Goal: Task Accomplishment & Management: Manage account settings

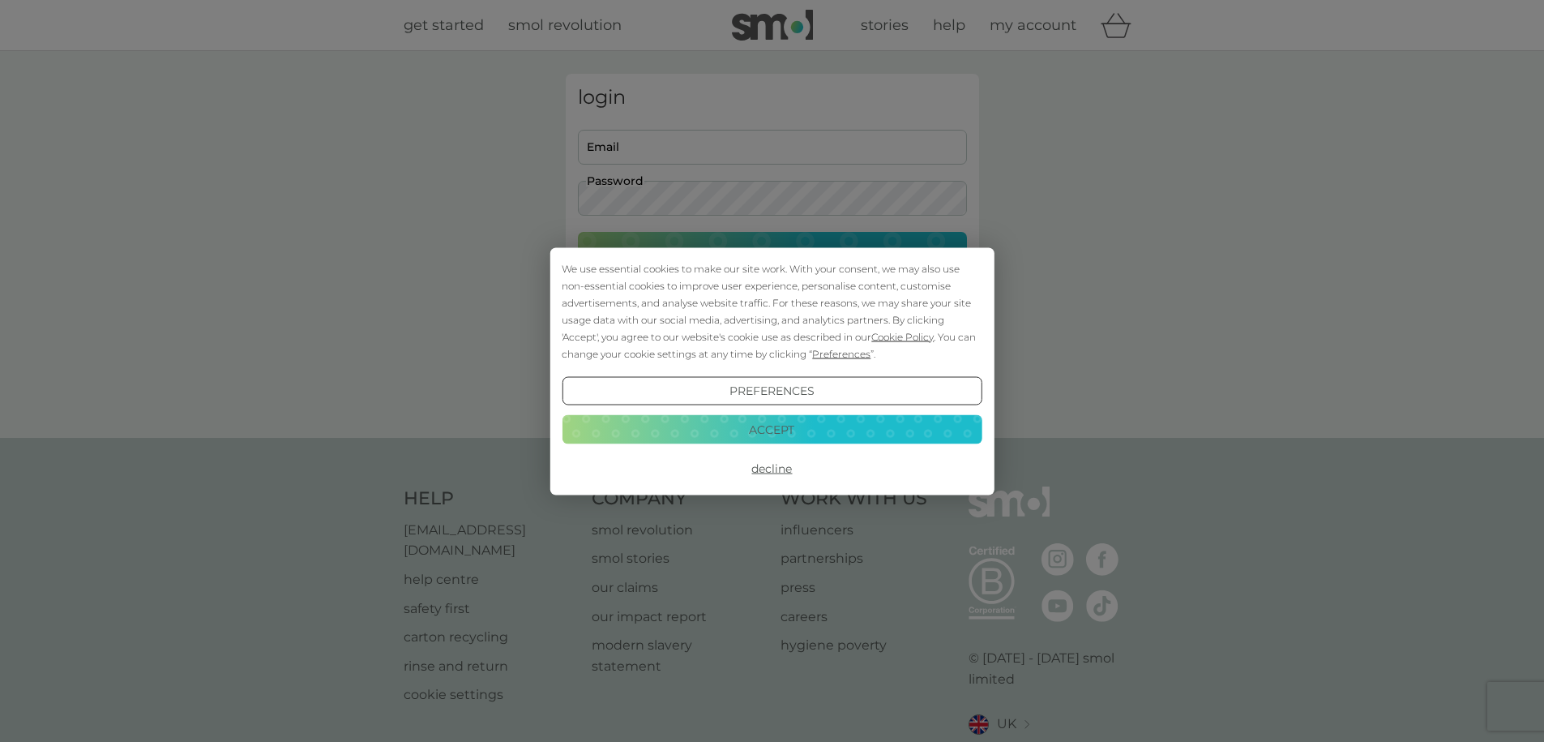
click at [775, 435] on button "Accept" at bounding box center [772, 429] width 420 height 29
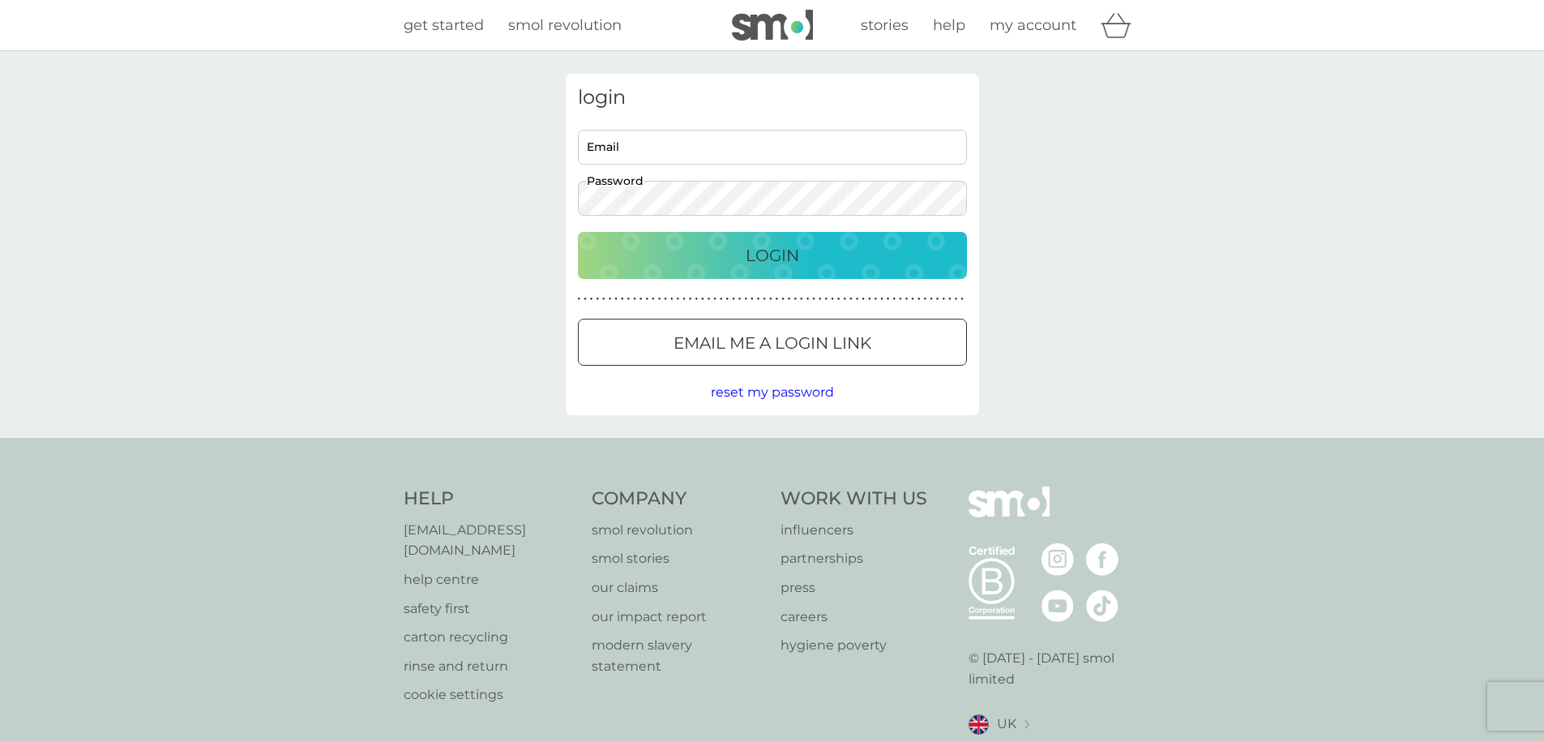
click at [755, 253] on p "Login" at bounding box center [772, 255] width 53 height 26
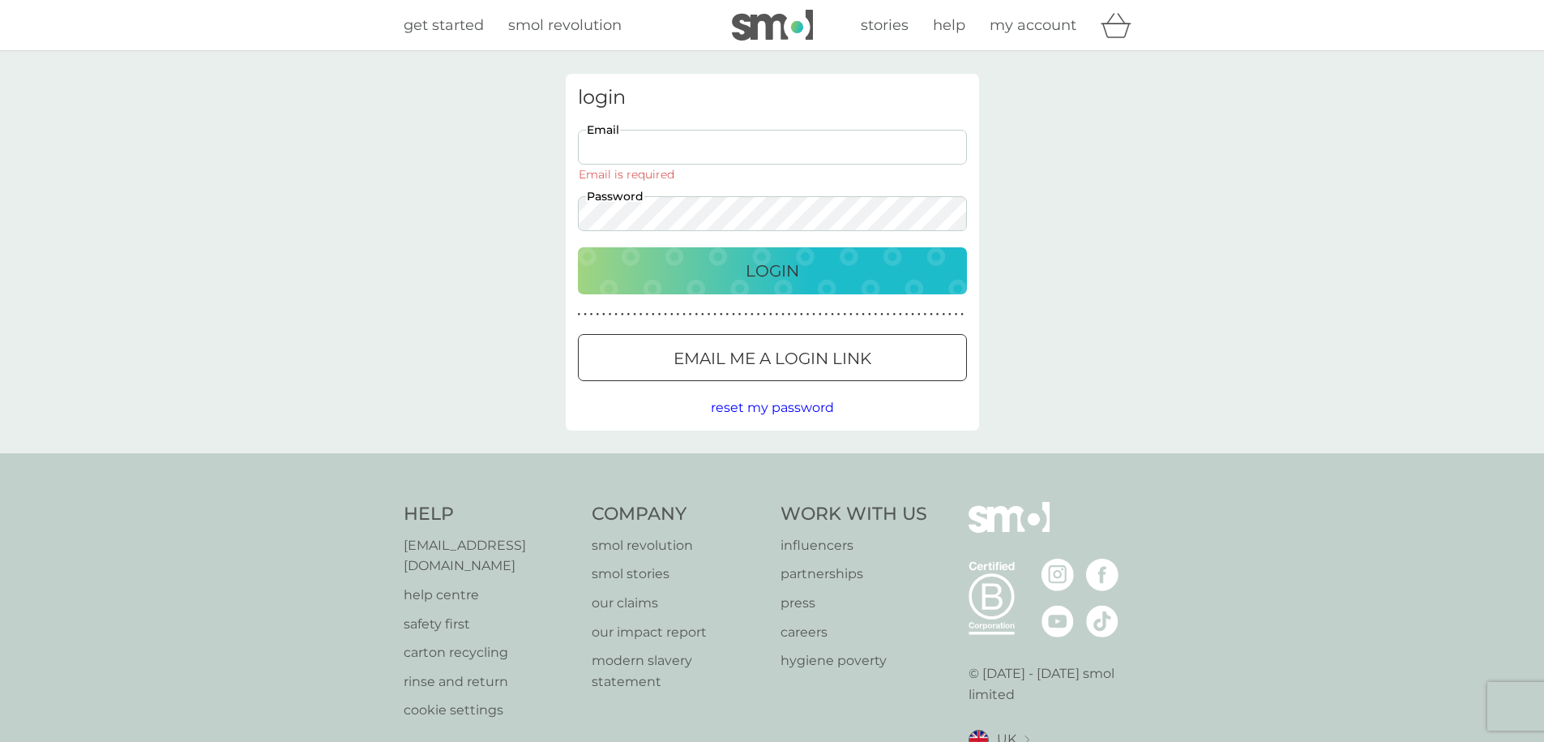
click at [1138, 262] on div "login Email Email is required Password Login ● ● ● ● ● ● ● ● ● ● ● ● ● ● ● ● ● …" at bounding box center [772, 252] width 1544 height 402
click at [650, 150] on input "Email" at bounding box center [772, 147] width 389 height 35
type input "johnbeebutler@gmail.com"
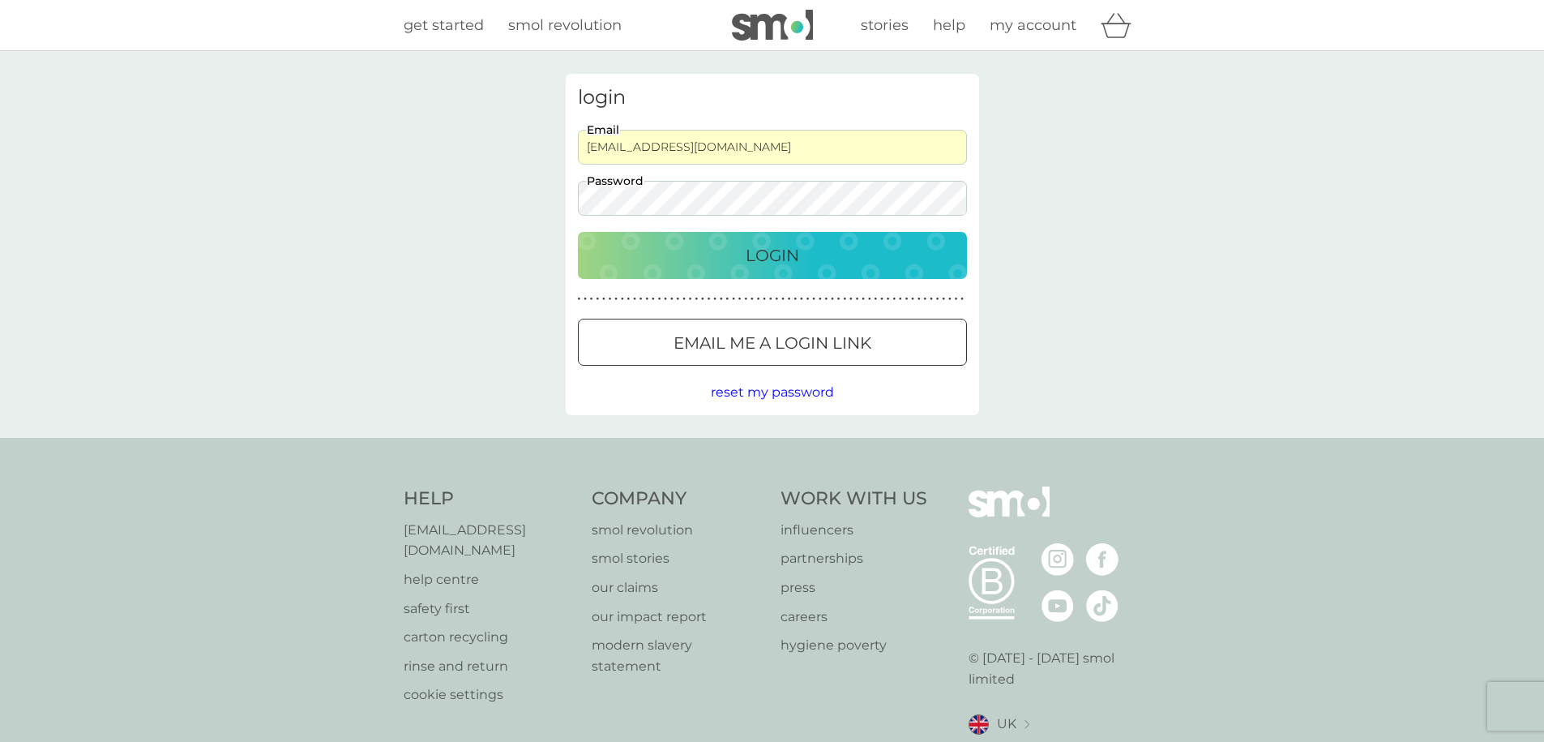
click at [746, 259] on p "Login" at bounding box center [772, 255] width 53 height 26
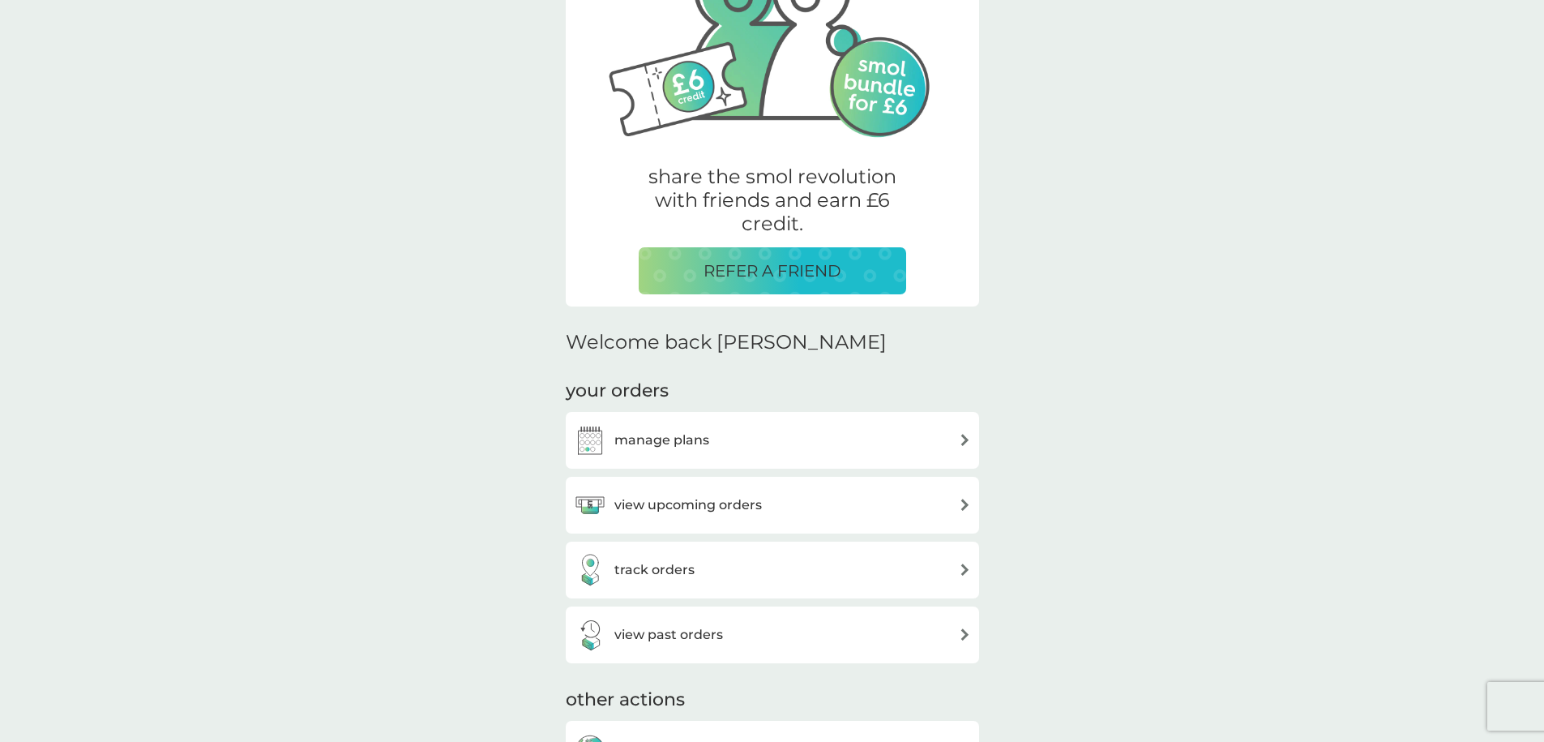
scroll to position [192, 0]
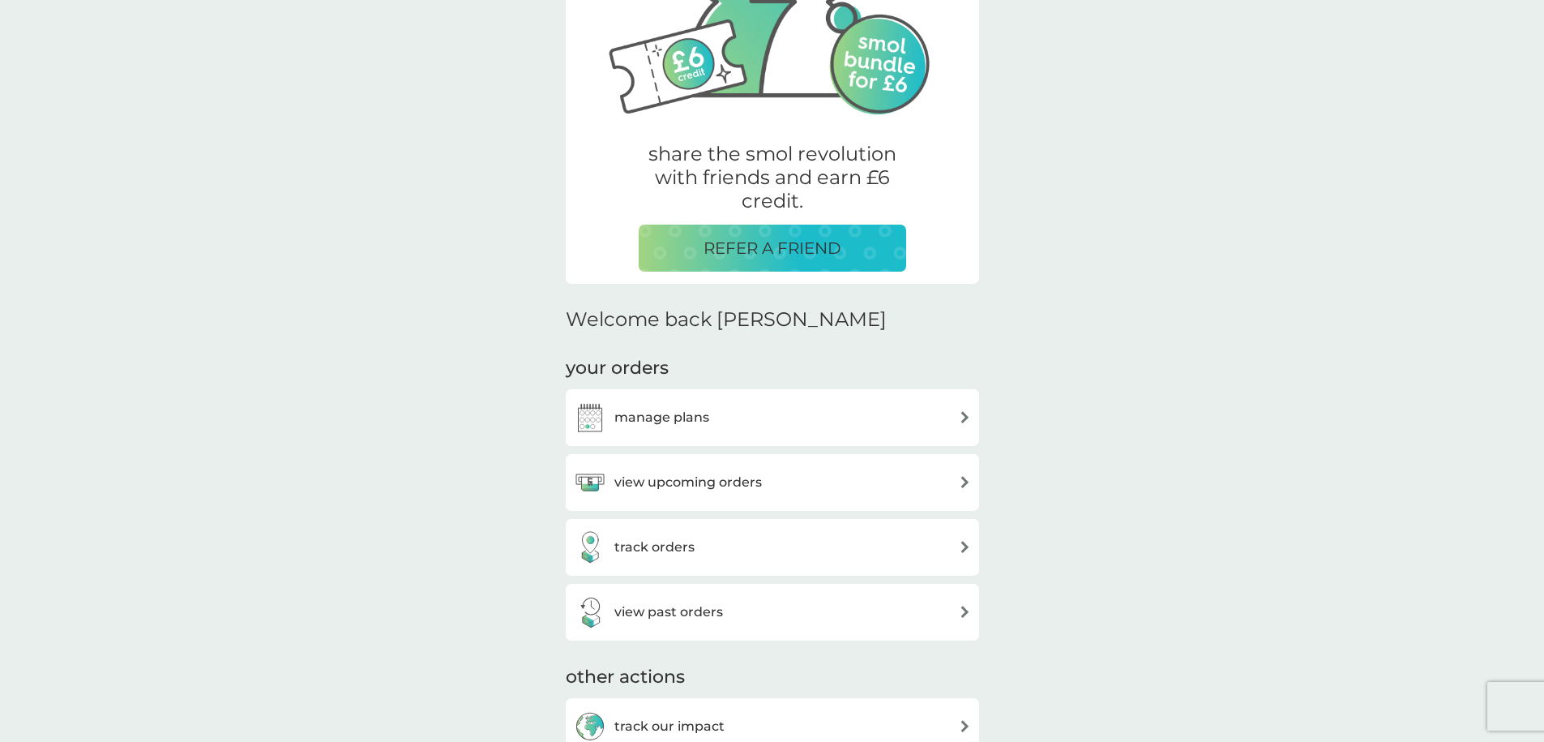
click at [938, 425] on div "manage plans" at bounding box center [772, 417] width 397 height 32
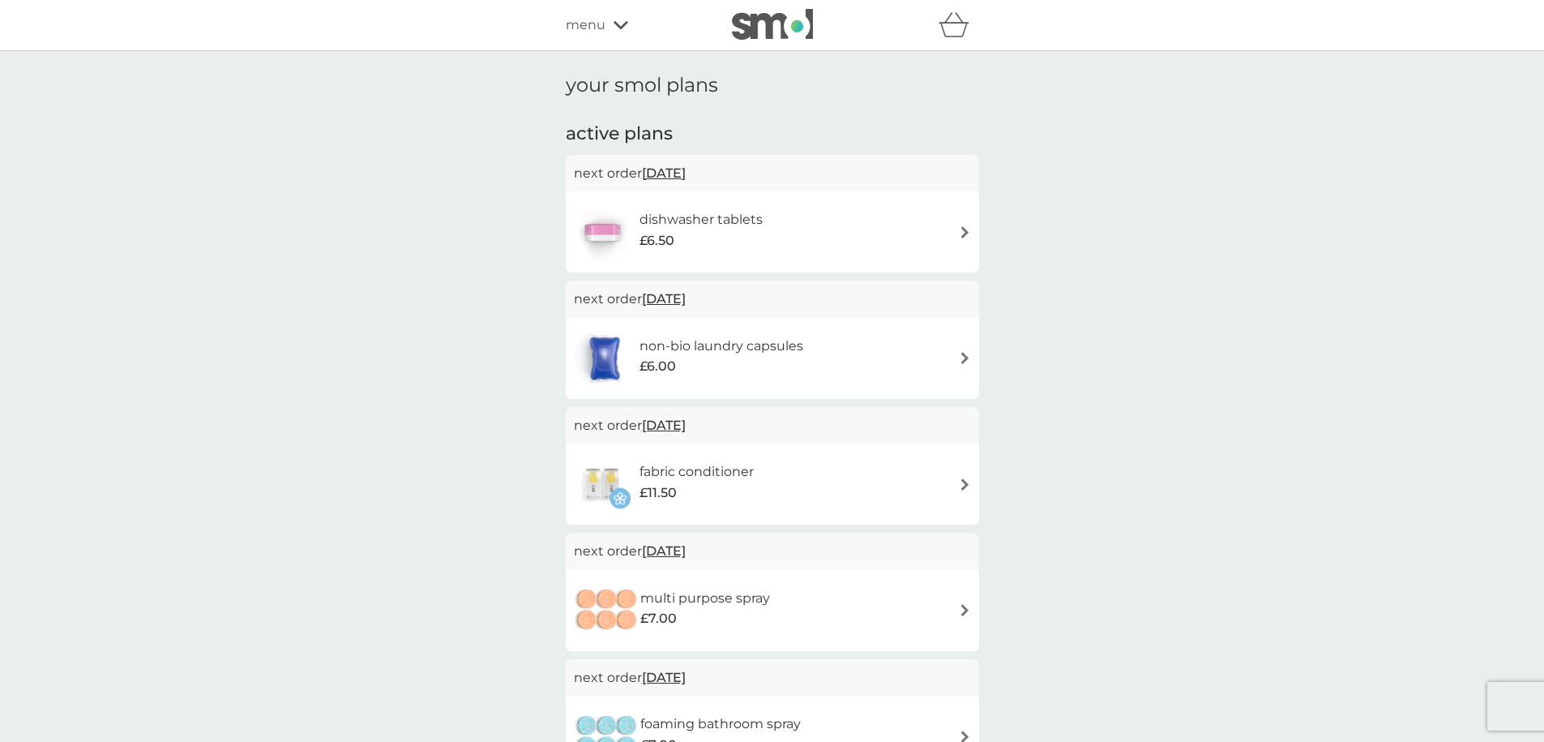
click at [959, 485] on img at bounding box center [965, 484] width 12 height 12
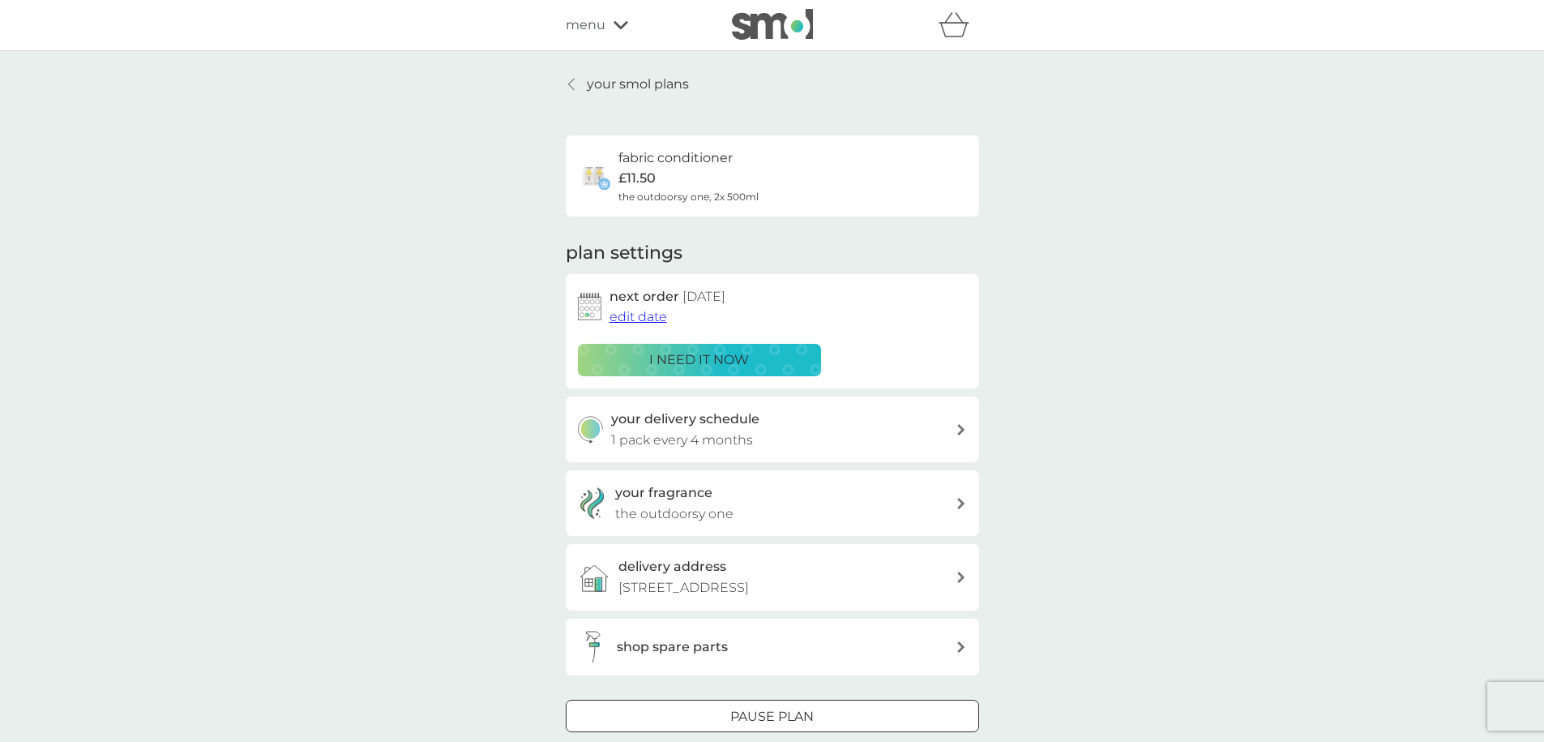
click at [814, 723] on div "Pause plan" at bounding box center [772, 716] width 412 height 21
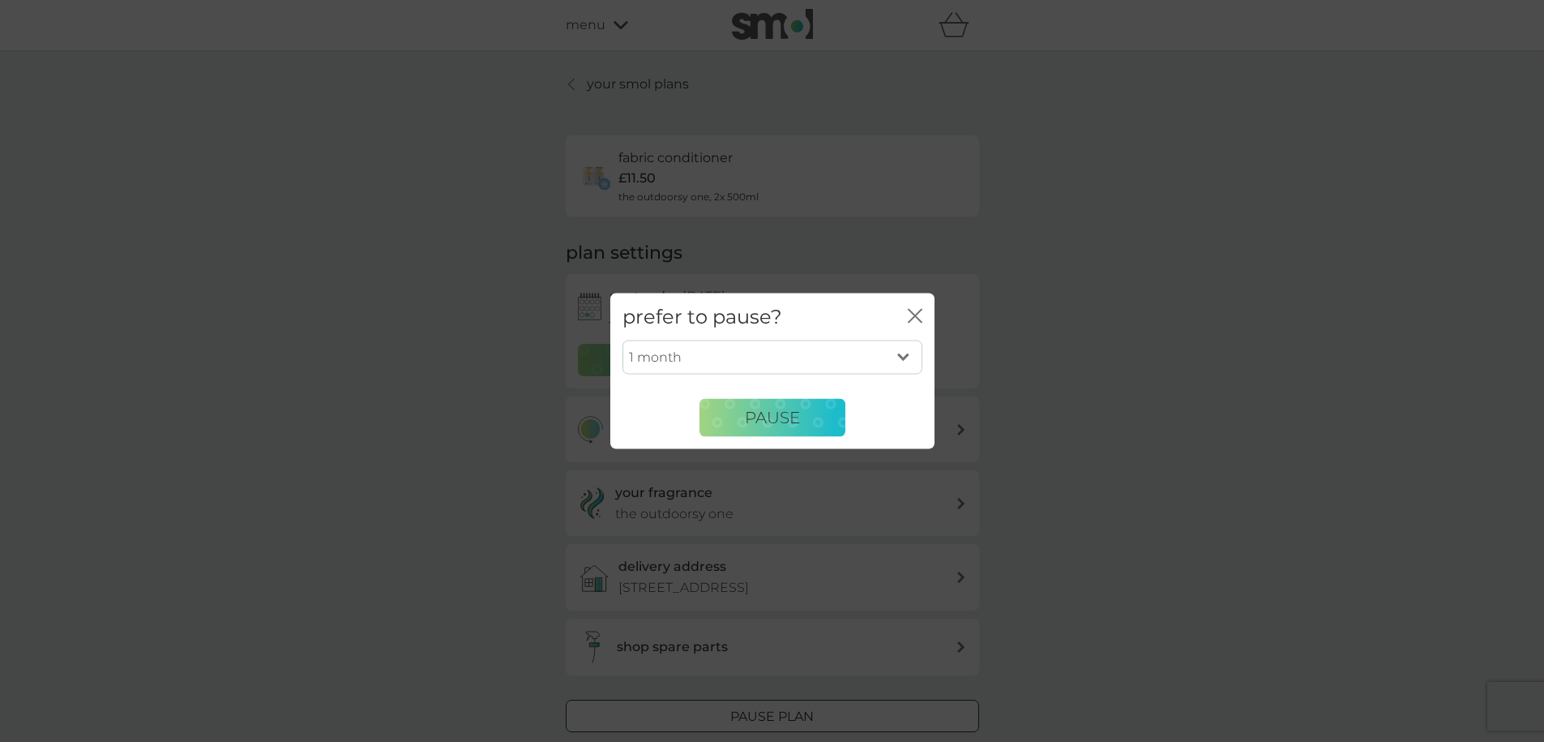
click at [882, 360] on select "1 month 2 months 3 months 4 months 5 months 6 months" at bounding box center [772, 357] width 300 height 34
click at [776, 416] on span "Pause" at bounding box center [772, 417] width 55 height 19
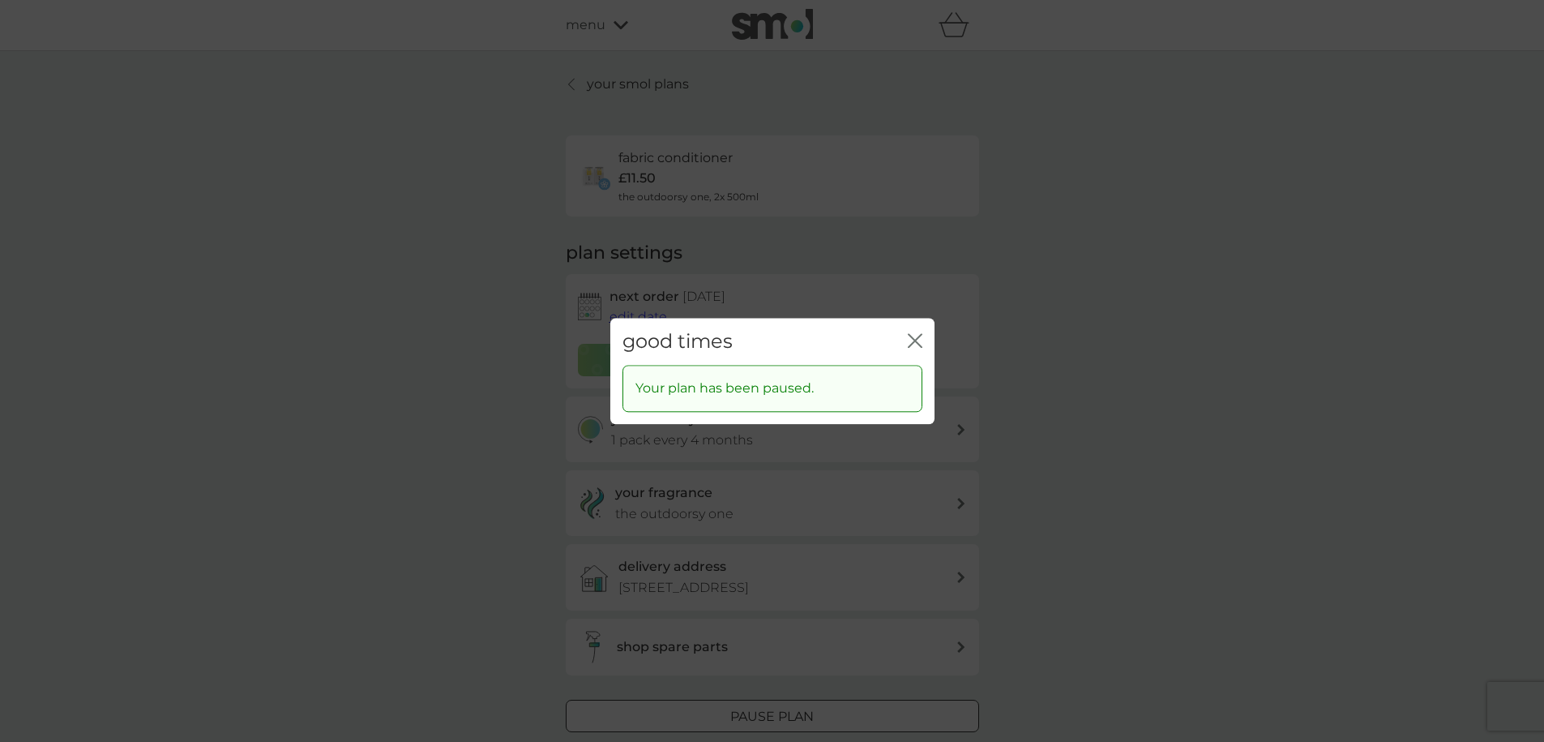
click at [917, 340] on icon "close" at bounding box center [915, 340] width 15 height 15
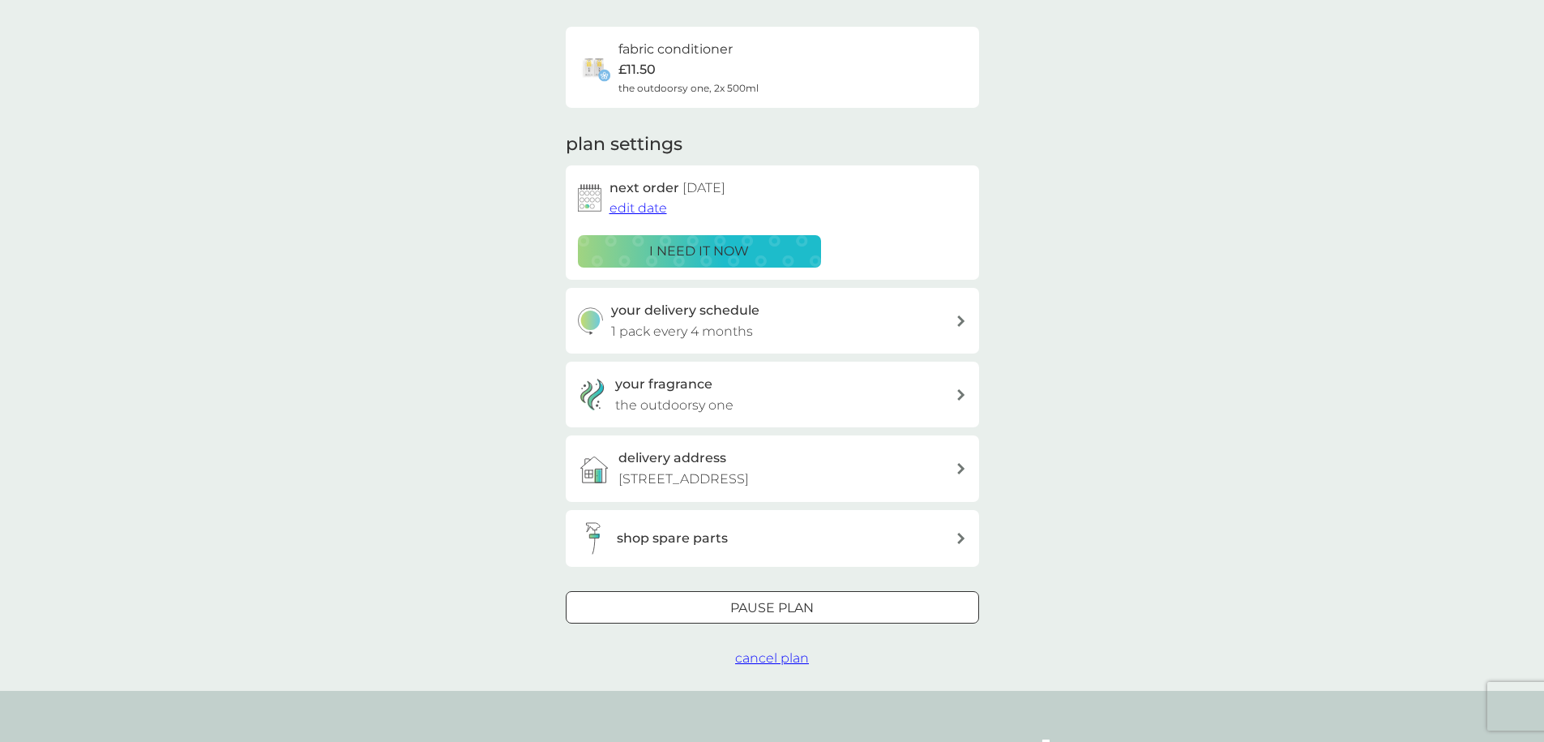
scroll to position [113, 0]
click at [756, 607] on div at bounding box center [772, 603] width 58 height 17
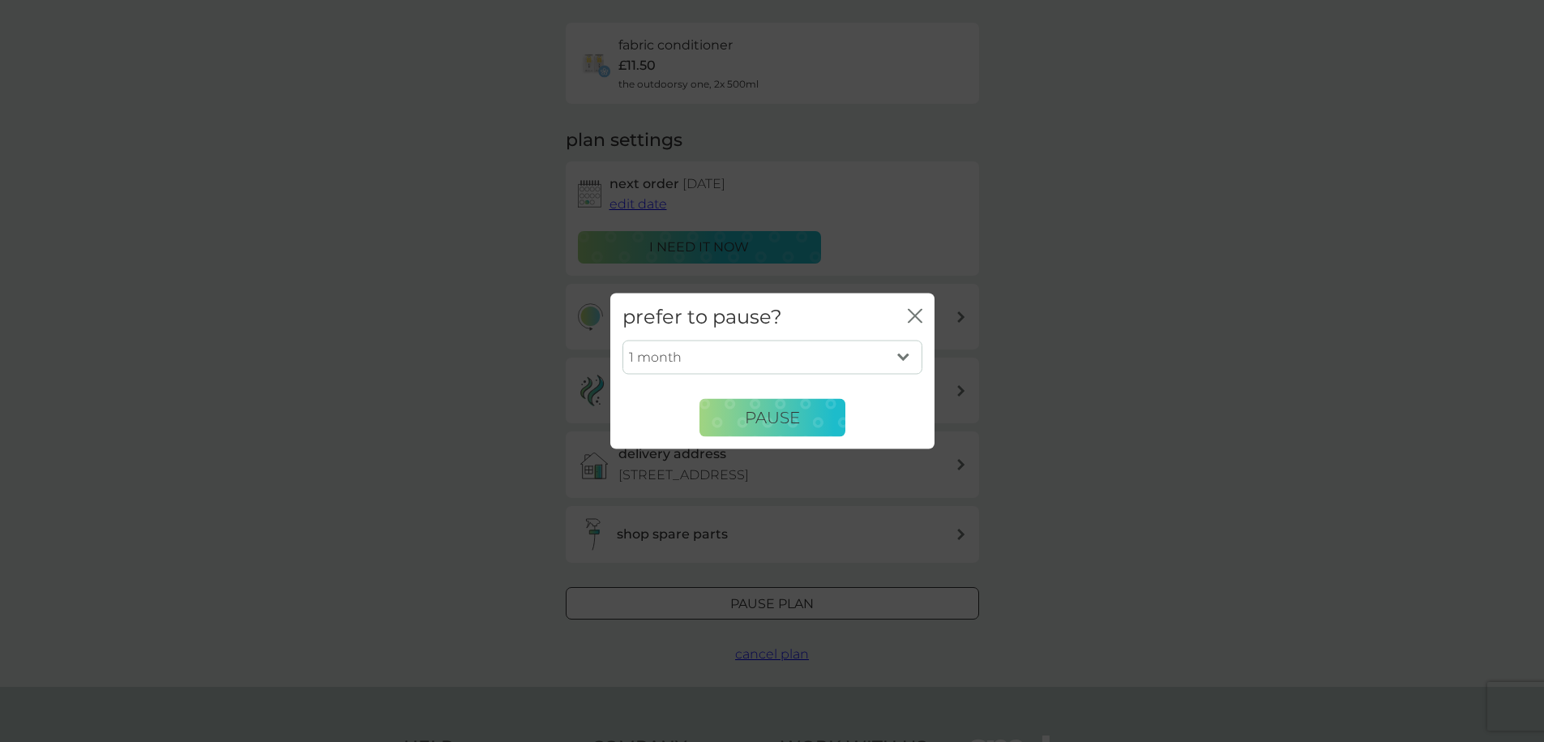
click at [753, 361] on select "1 month 2 months 3 months 4 months 5 months 6 months" at bounding box center [772, 357] width 300 height 34
select select "6"
click at [622, 340] on select "1 month 2 months 3 months 4 months 5 months 6 months" at bounding box center [772, 357] width 300 height 34
click at [772, 430] on button "Pause" at bounding box center [772, 417] width 146 height 39
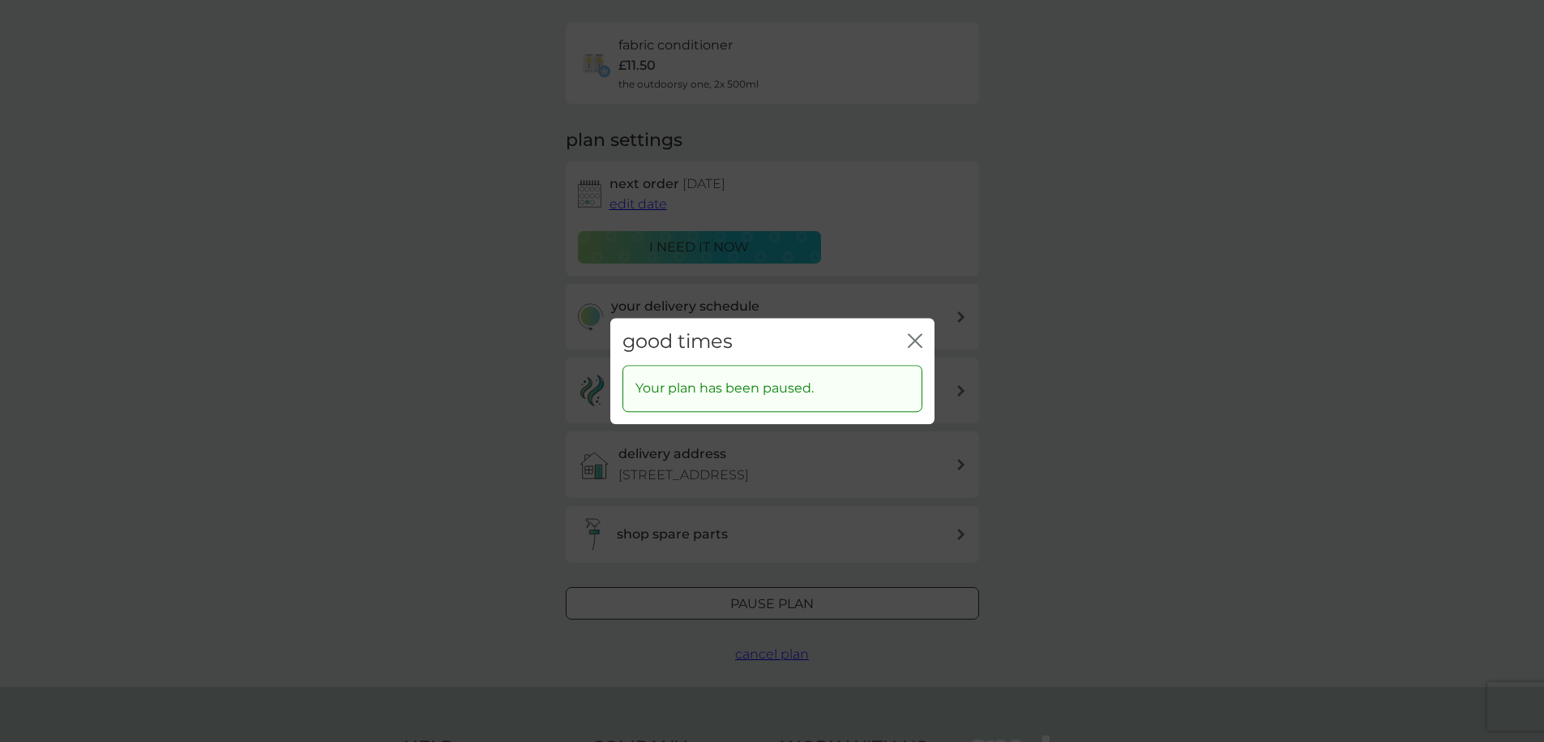
click at [909, 340] on icon "close" at bounding box center [915, 340] width 15 height 15
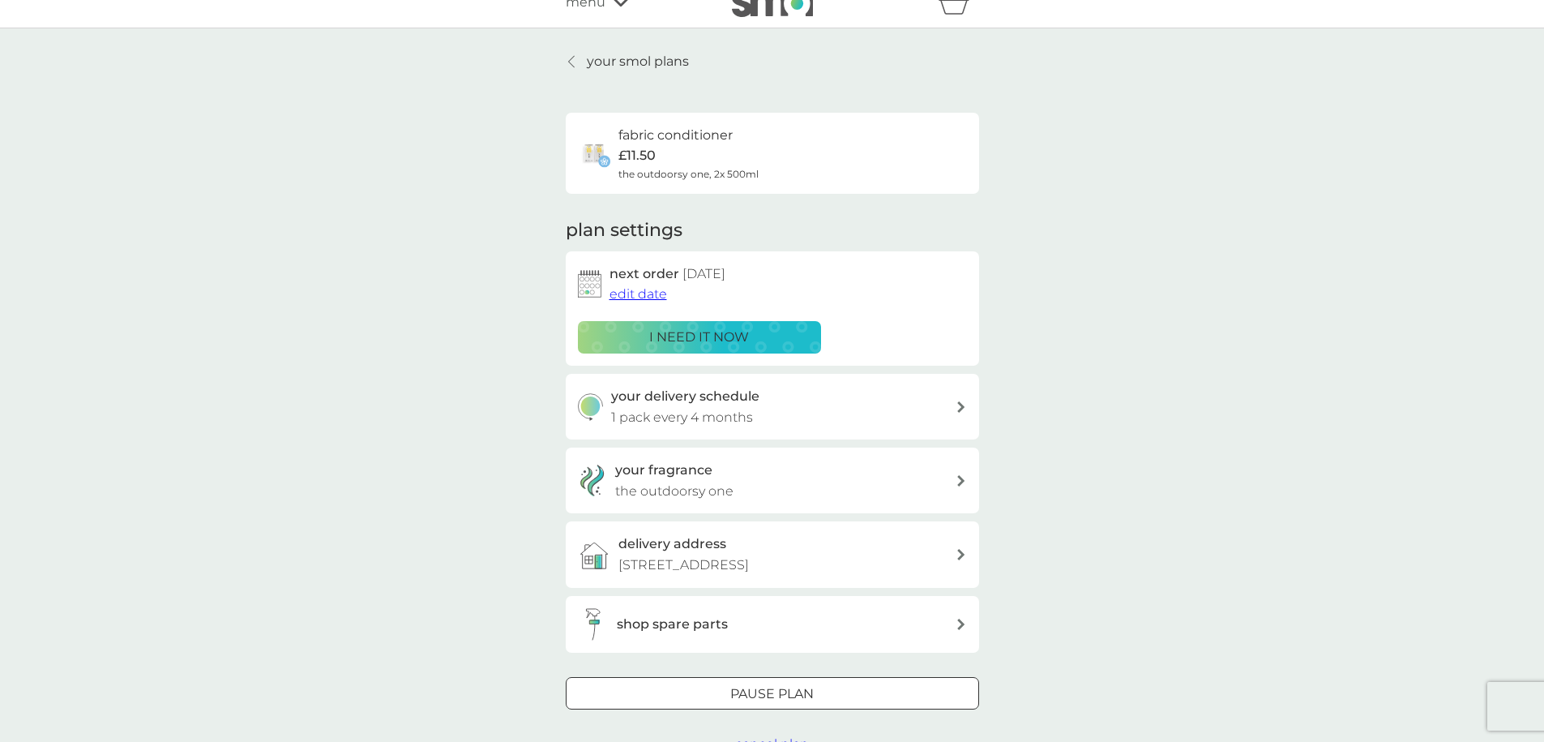
scroll to position [0, 0]
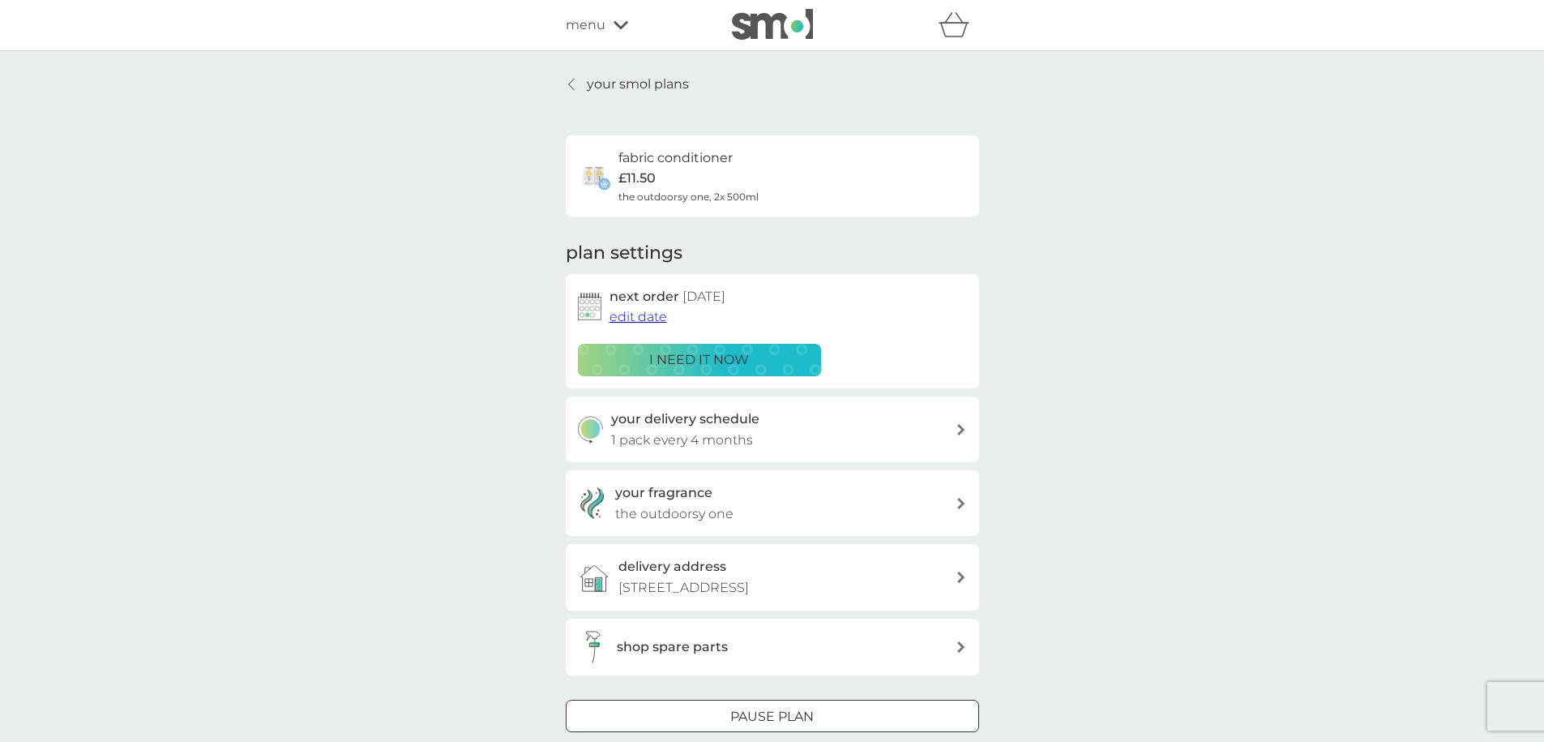
click at [574, 86] on div at bounding box center [571, 84] width 11 height 13
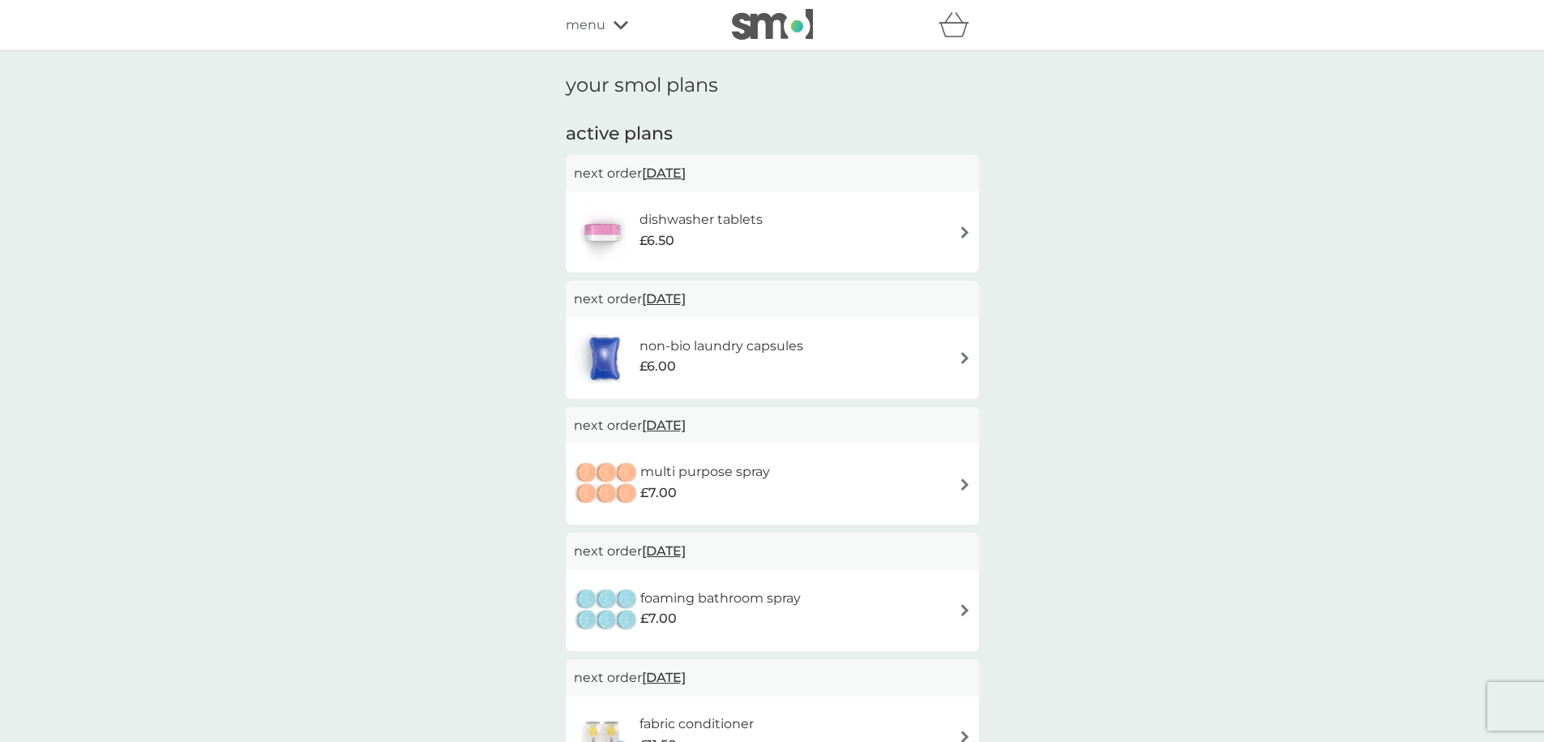
click at [910, 220] on div "dishwasher tablets £6.50" at bounding box center [772, 231] width 397 height 57
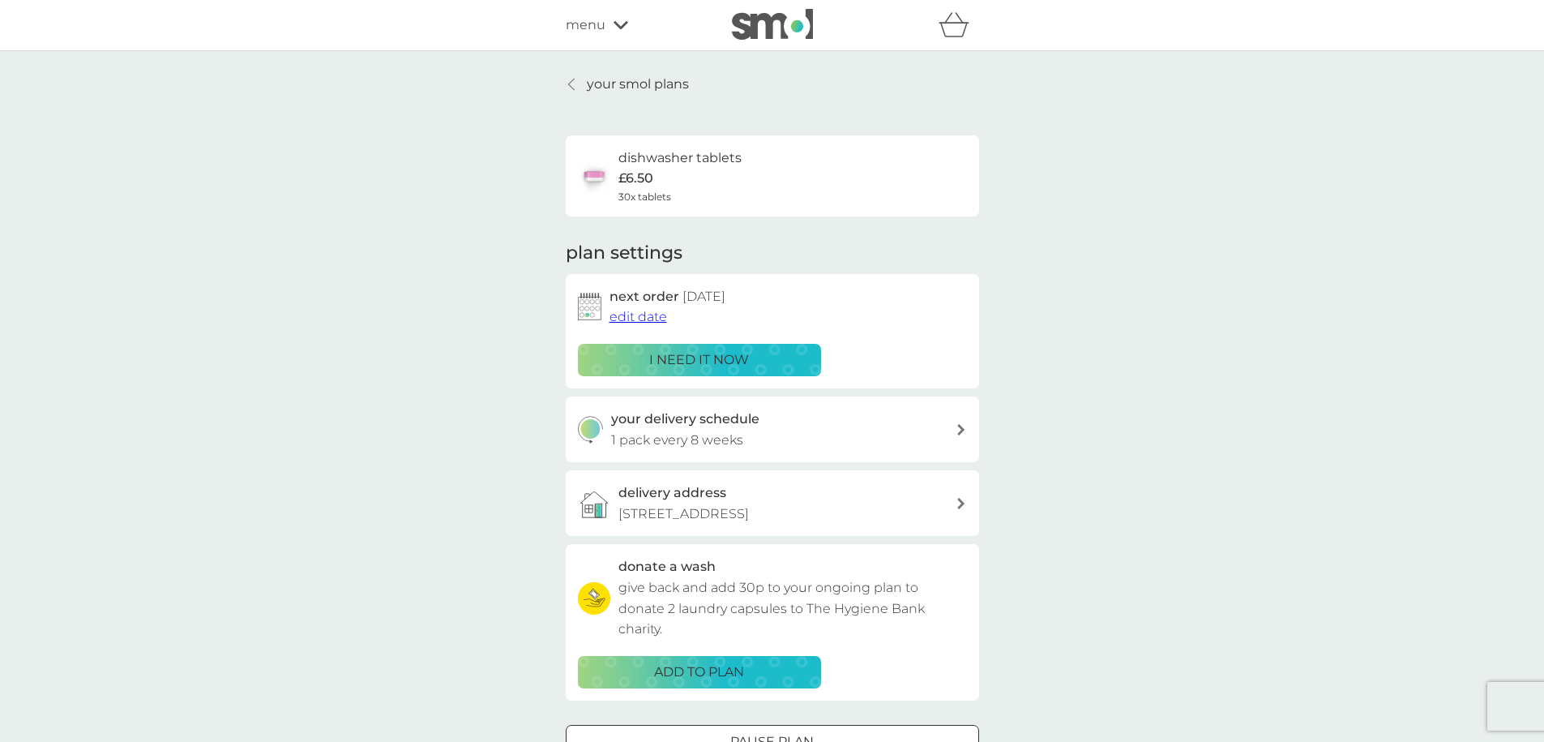
click at [758, 437] on div "your delivery schedule 1 pack every 8 weeks" at bounding box center [783, 428] width 344 height 41
select select "56"
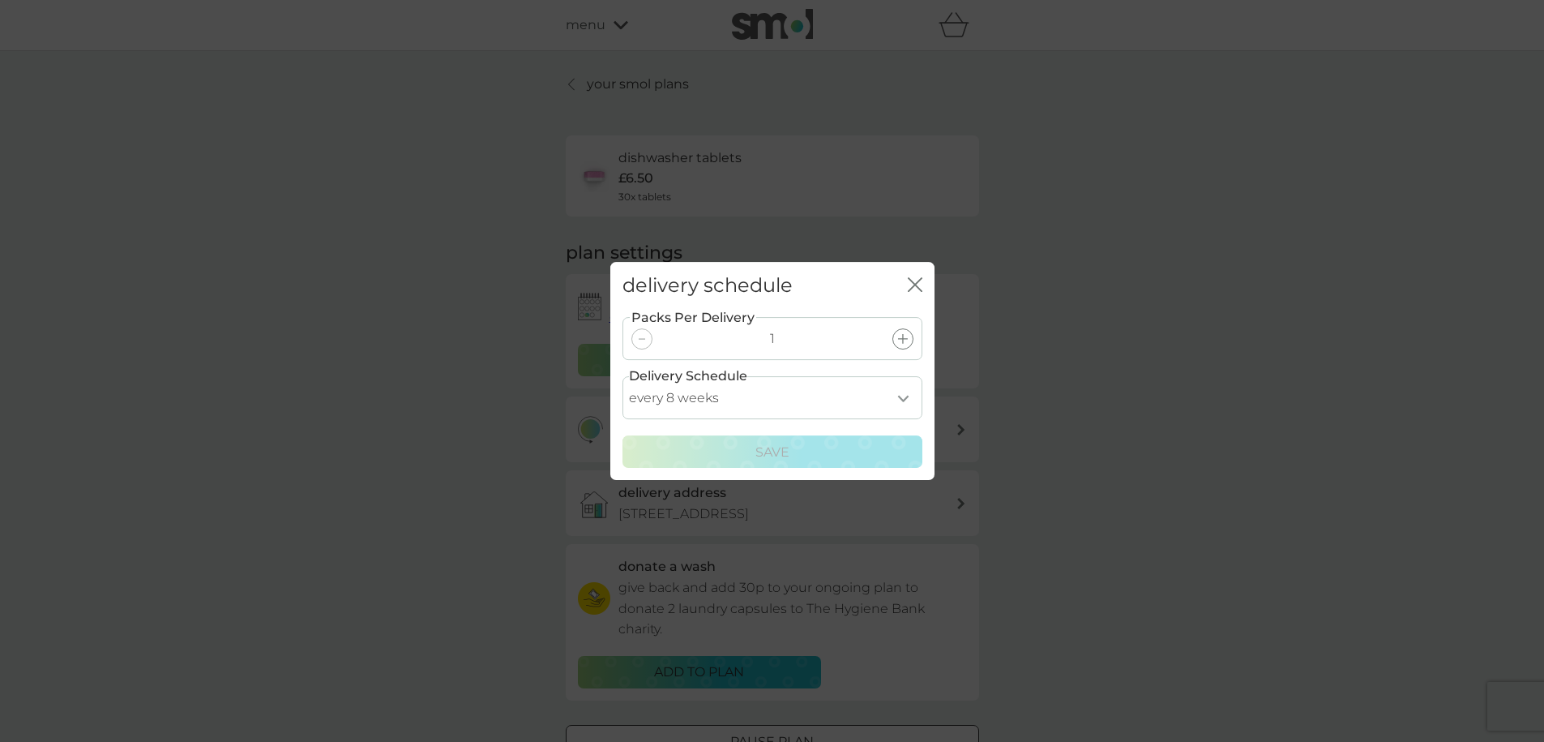
click at [895, 392] on select "every 1 week every 2 weeks every 3 weeks every 4 weeks every 5 weeks every 6 we…" at bounding box center [772, 397] width 300 height 43
click at [916, 289] on icon "close" at bounding box center [915, 284] width 15 height 15
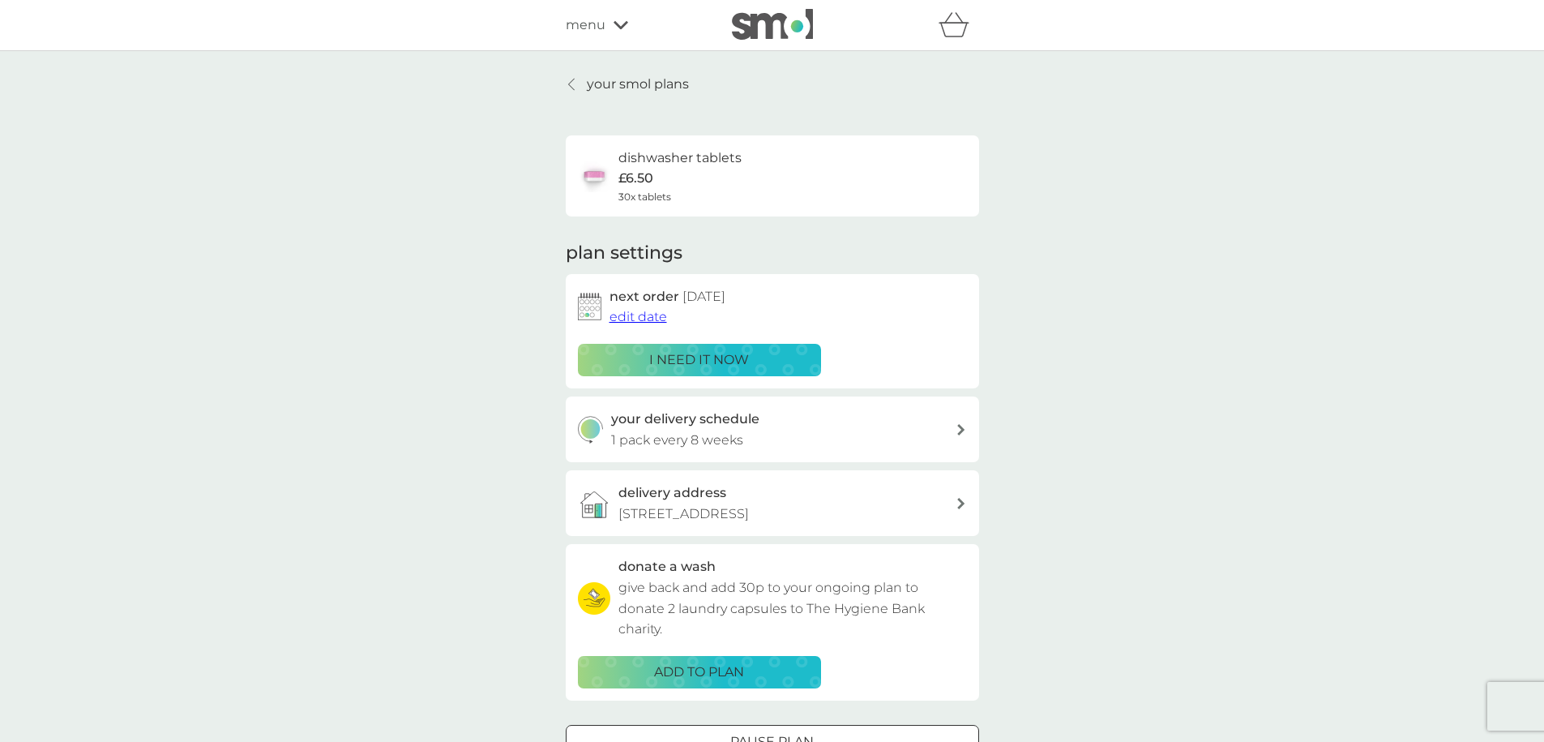
click at [745, 440] on div "your delivery schedule 1 pack every 8 weeks" at bounding box center [783, 428] width 344 height 41
select select "56"
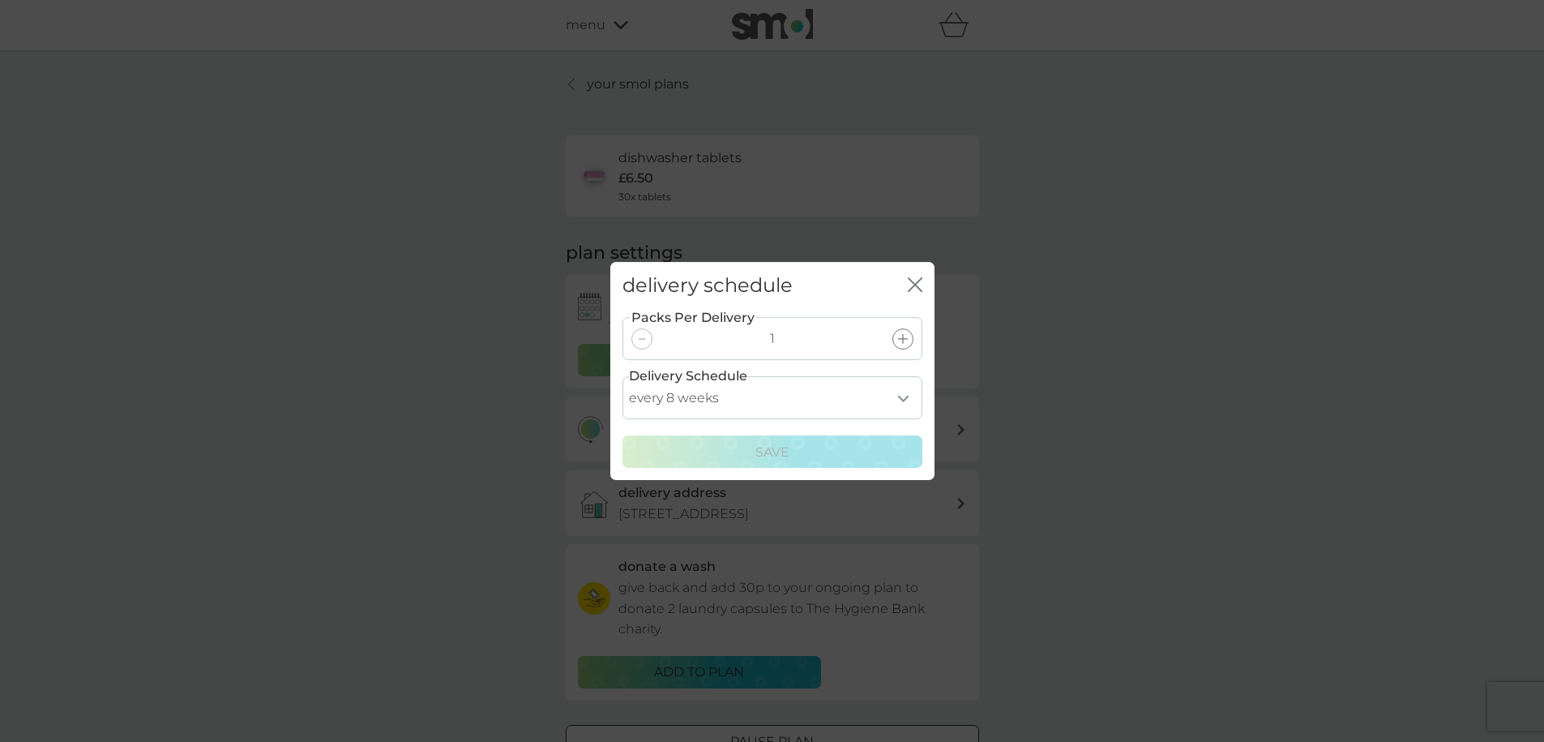
click at [834, 395] on select "every 1 week every 2 weeks every 3 weeks every 4 weeks every 5 weeks every 6 we…" at bounding box center [772, 397] width 300 height 43
click at [913, 284] on icon "close" at bounding box center [911, 284] width 6 height 13
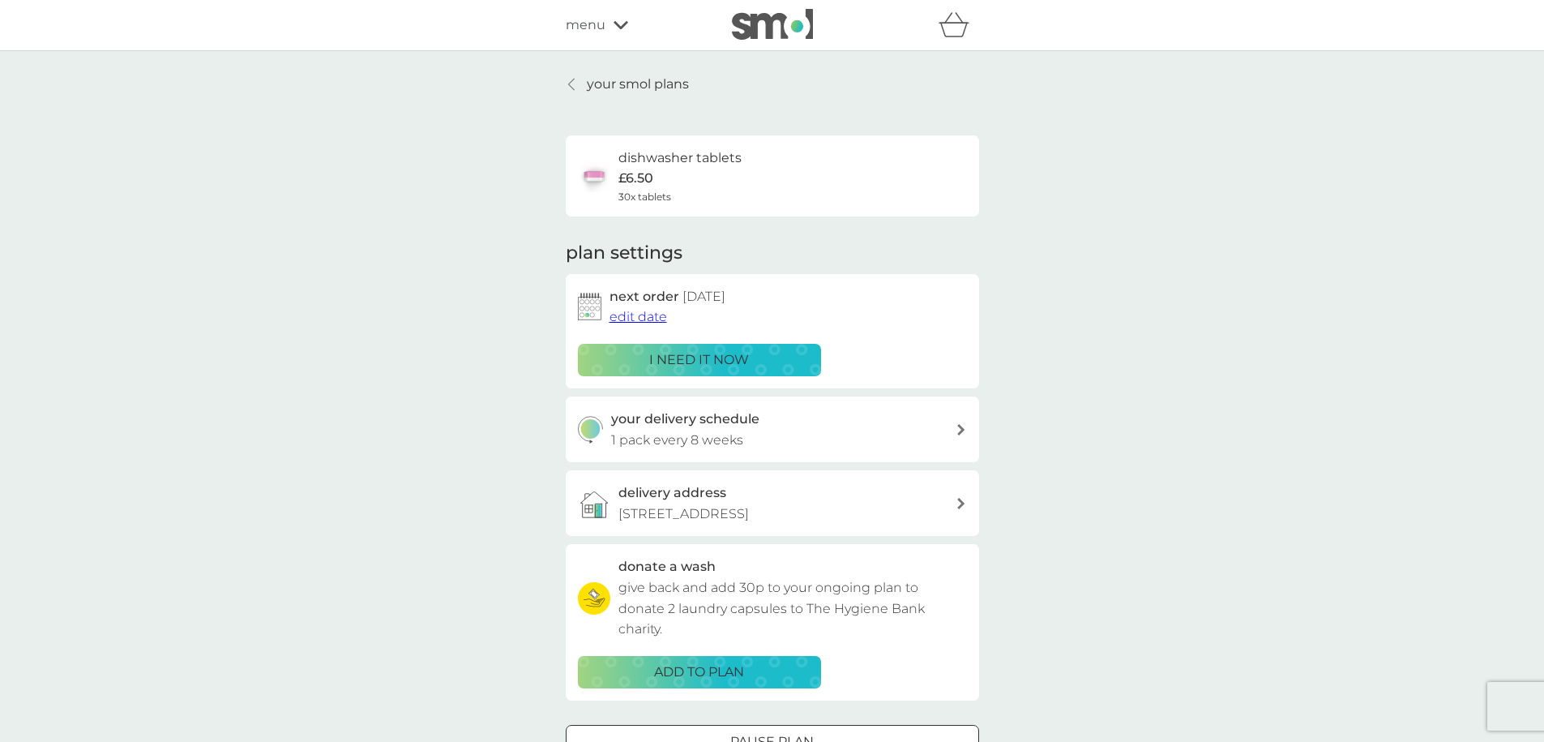
click at [643, 321] on span "edit date" at bounding box center [638, 316] width 58 height 15
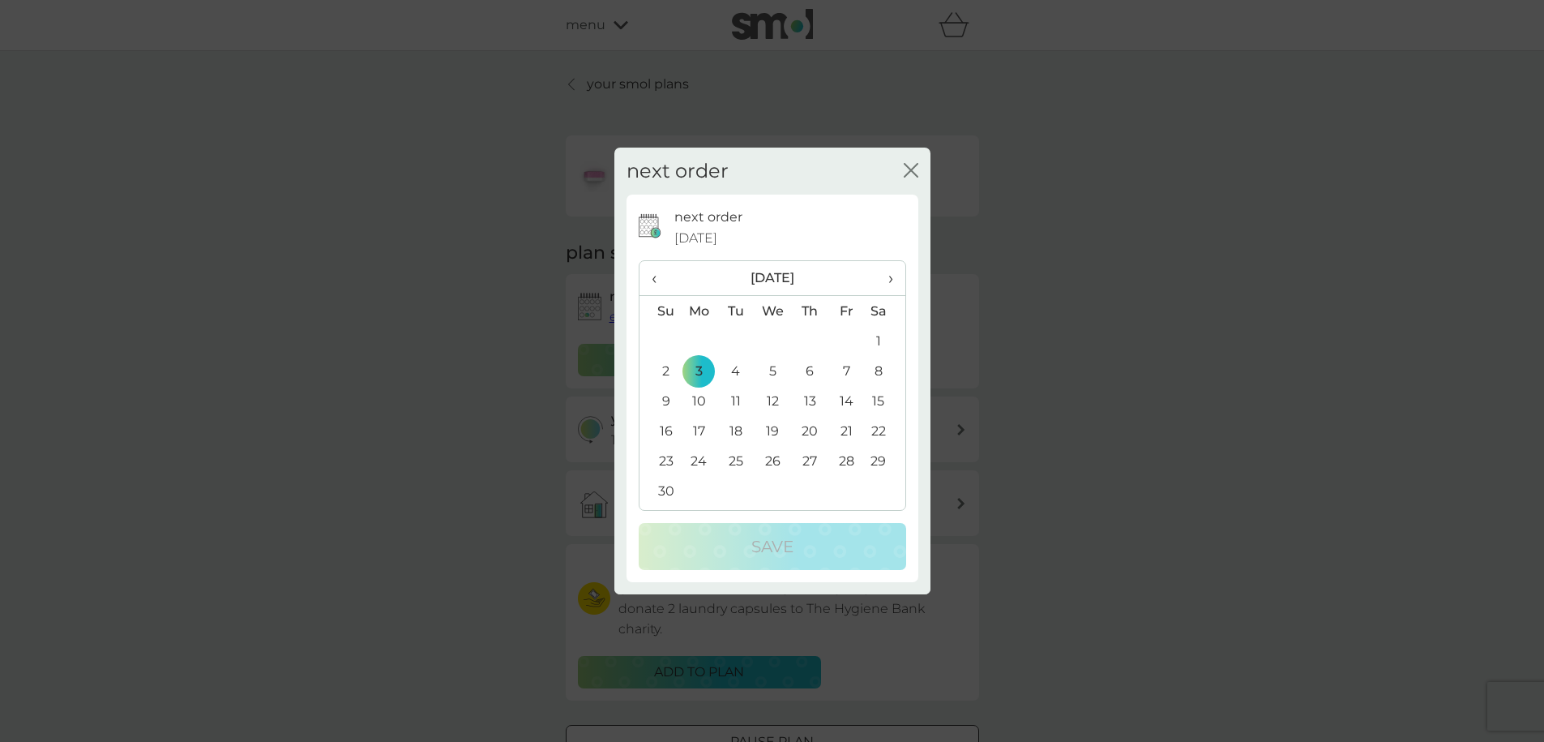
click at [656, 284] on span "‹" at bounding box center [660, 278] width 17 height 34
click at [888, 284] on span "›" at bounding box center [884, 278] width 16 height 34
click at [641, 286] on th "‹" at bounding box center [659, 278] width 41 height 35
click at [886, 280] on span "›" at bounding box center [884, 278] width 16 height 34
click at [889, 276] on span "›" at bounding box center [884, 278] width 16 height 34
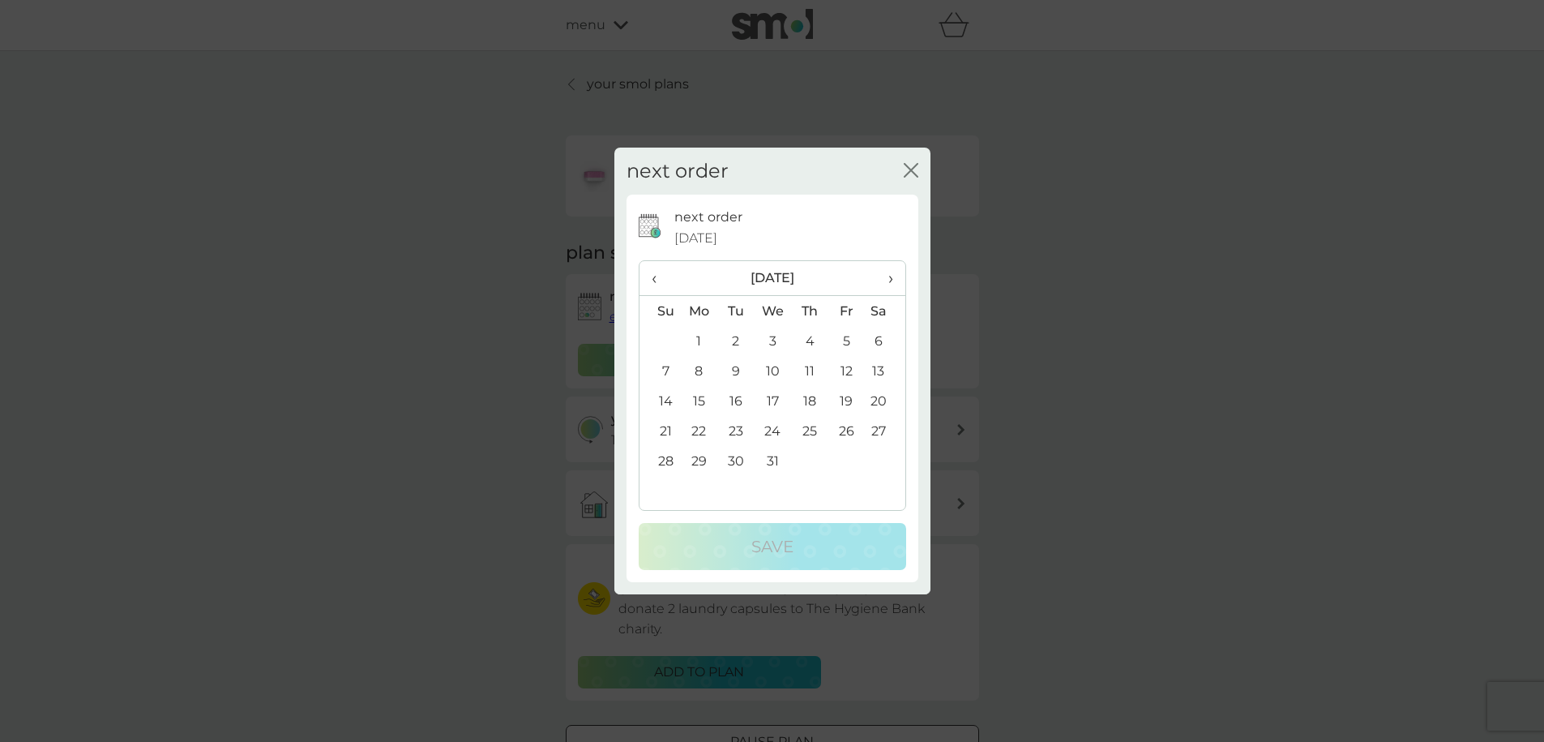
click at [887, 277] on span "›" at bounding box center [884, 278] width 16 height 34
click at [776, 368] on td "7" at bounding box center [772, 371] width 37 height 30
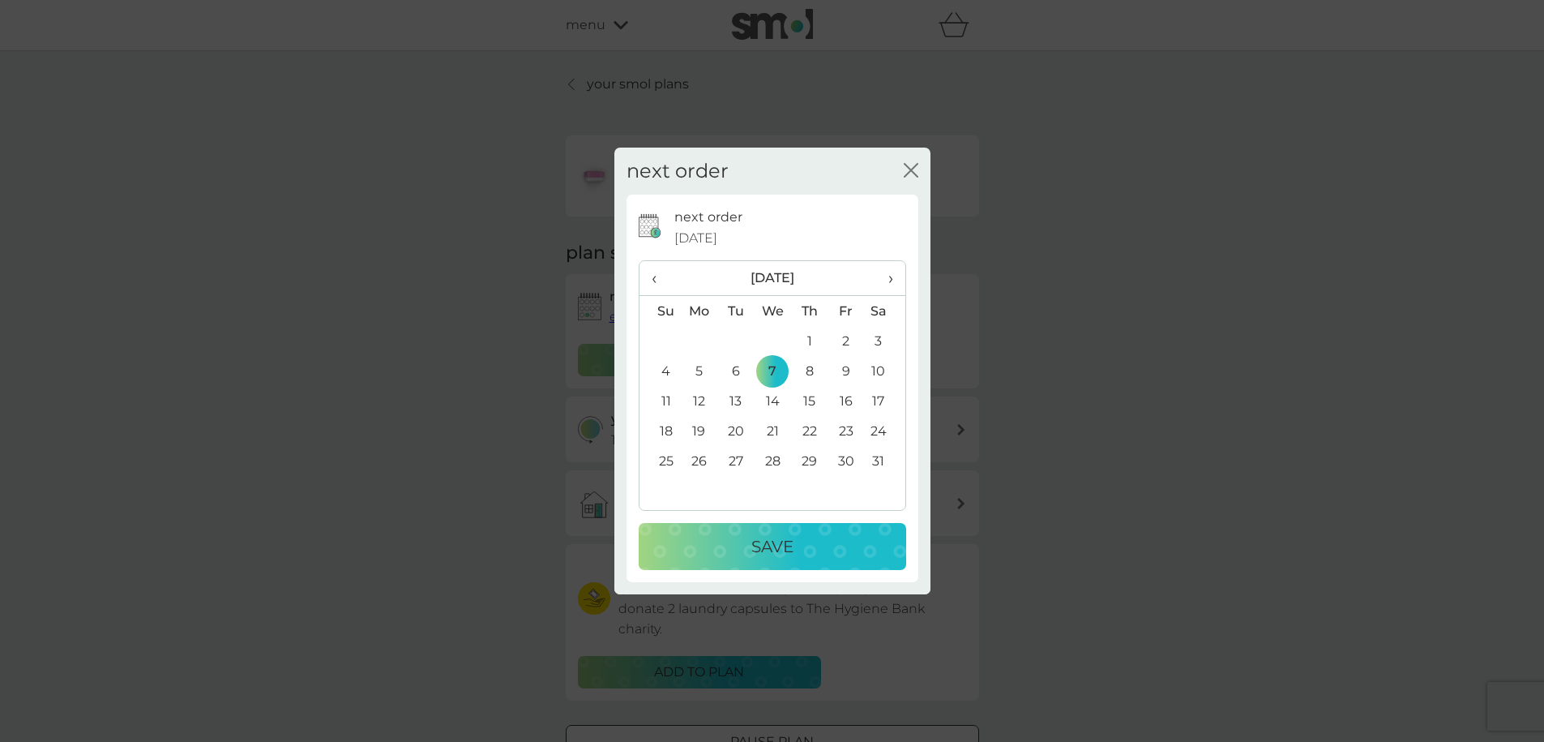
click at [813, 338] on td "1" at bounding box center [809, 341] width 36 height 30
click at [787, 540] on p "Save" at bounding box center [772, 546] width 42 height 26
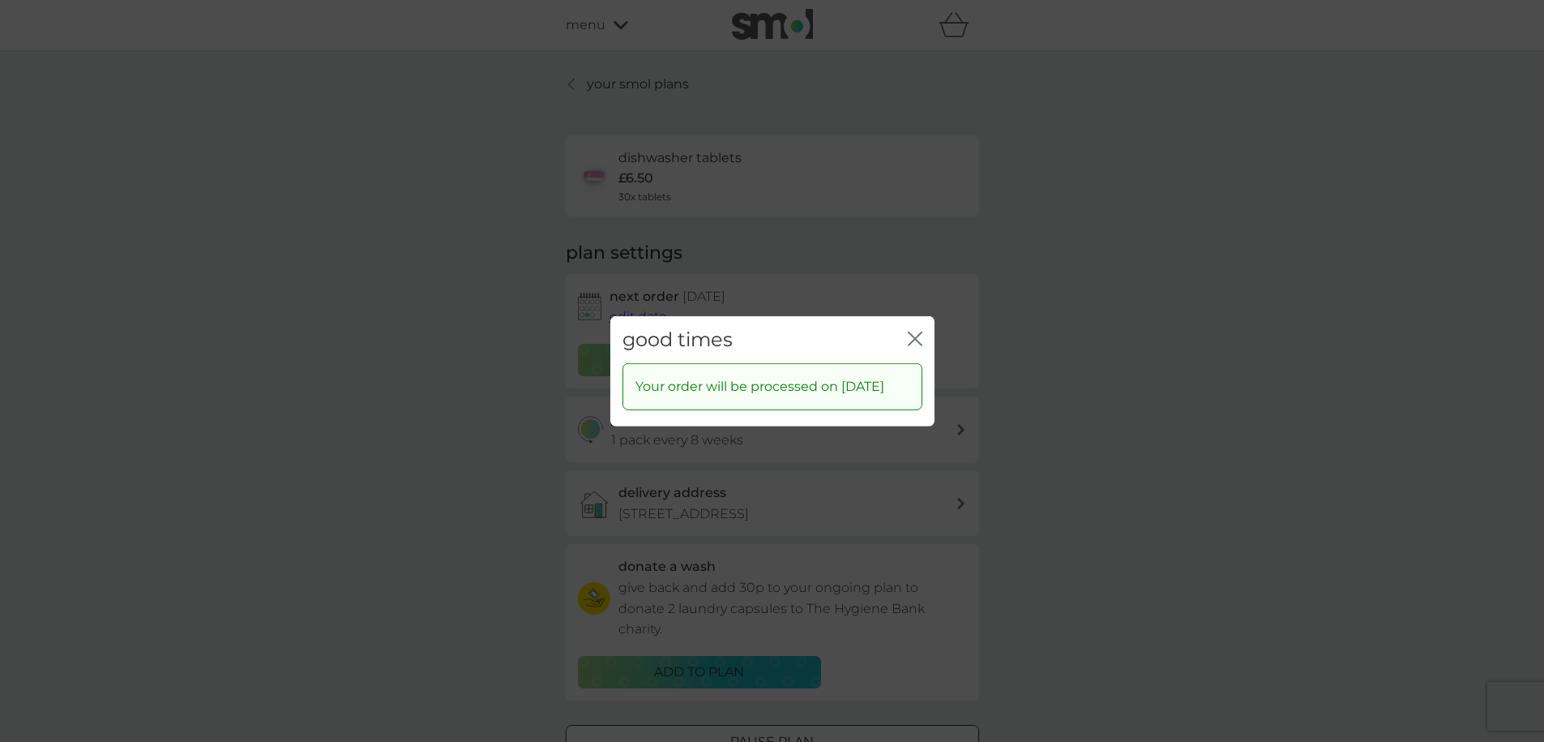
click at [915, 337] on icon "close" at bounding box center [918, 337] width 6 height 13
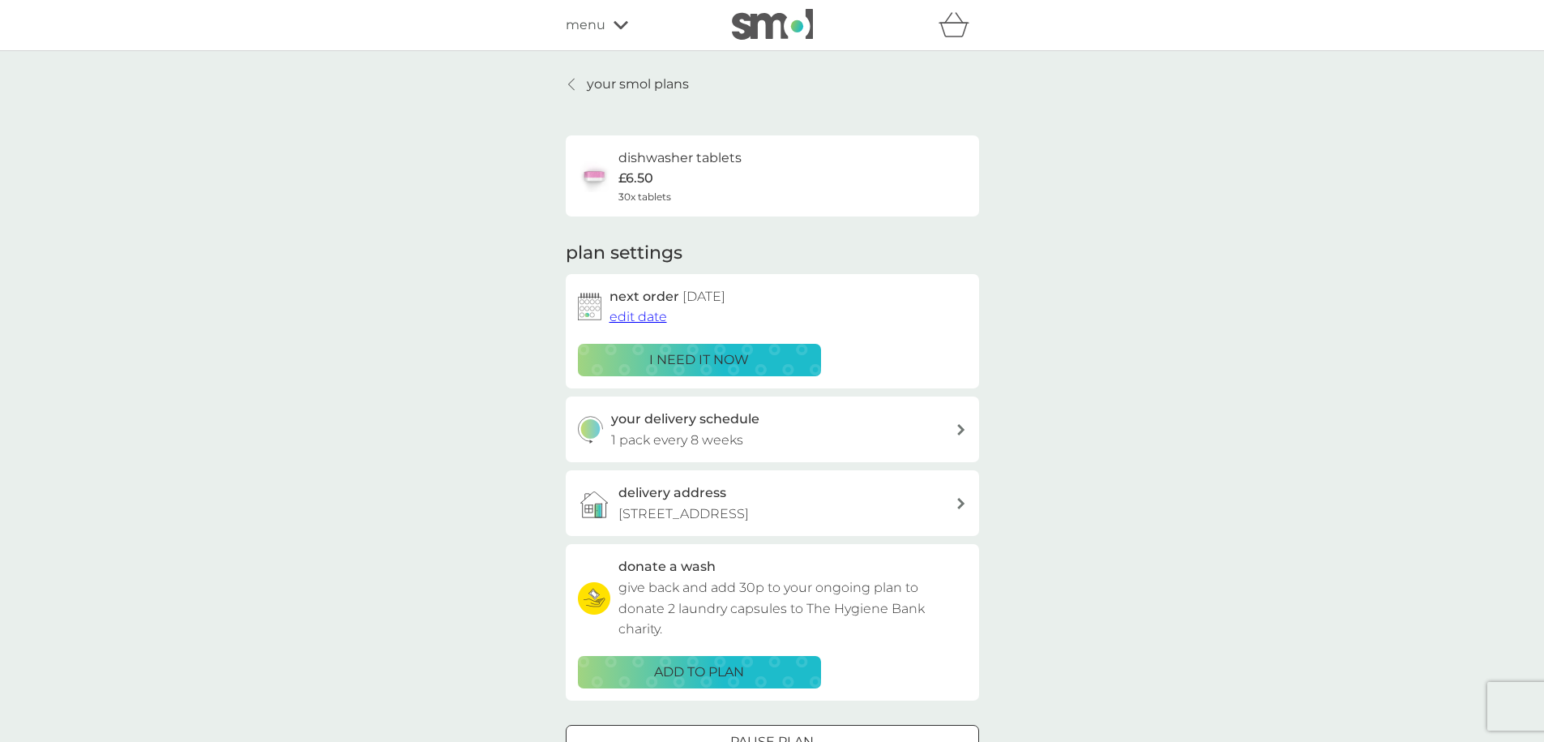
click at [619, 320] on span "edit date" at bounding box center [638, 316] width 58 height 15
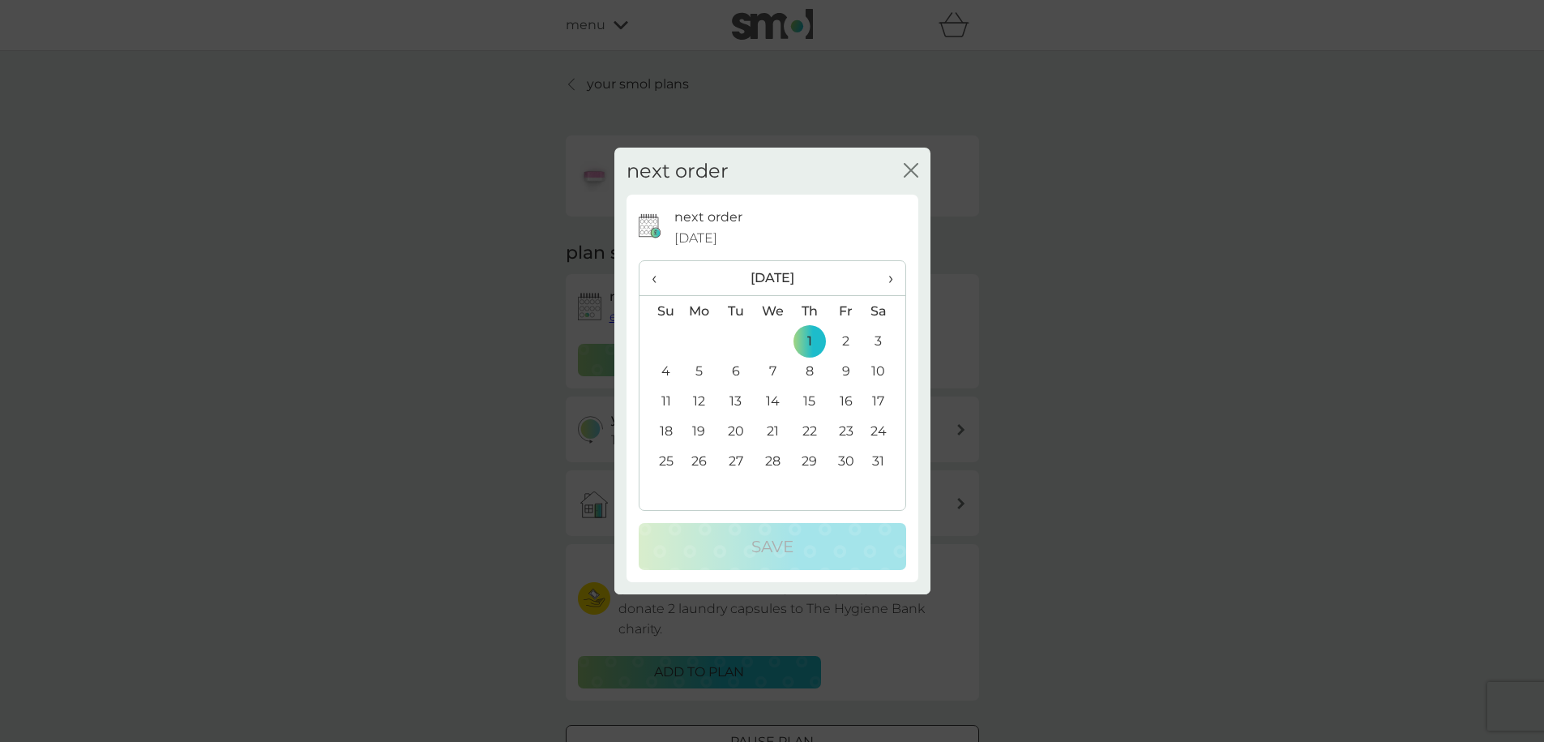
click at [852, 342] on td "2" at bounding box center [845, 341] width 36 height 30
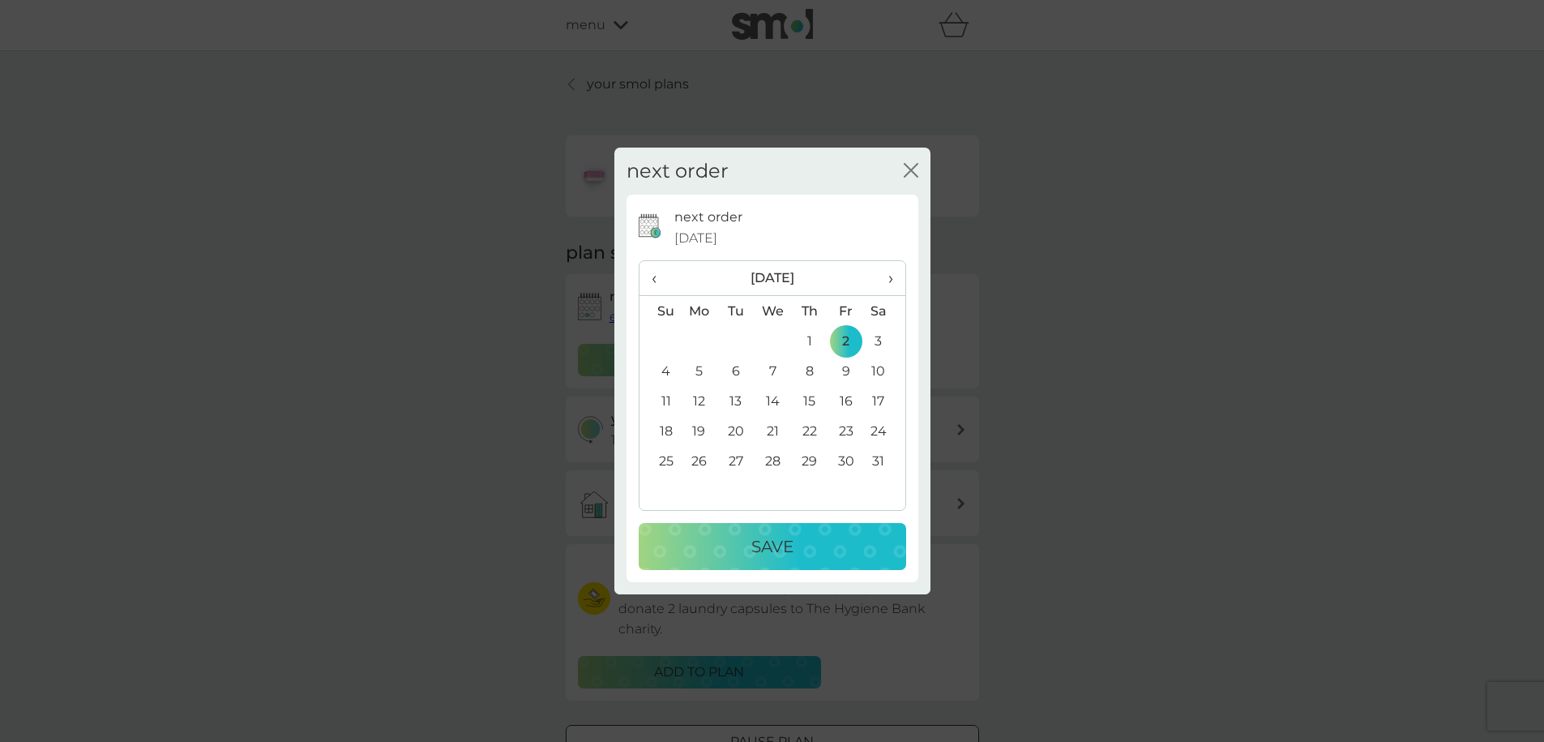
click at [854, 550] on div "Save" at bounding box center [772, 546] width 235 height 26
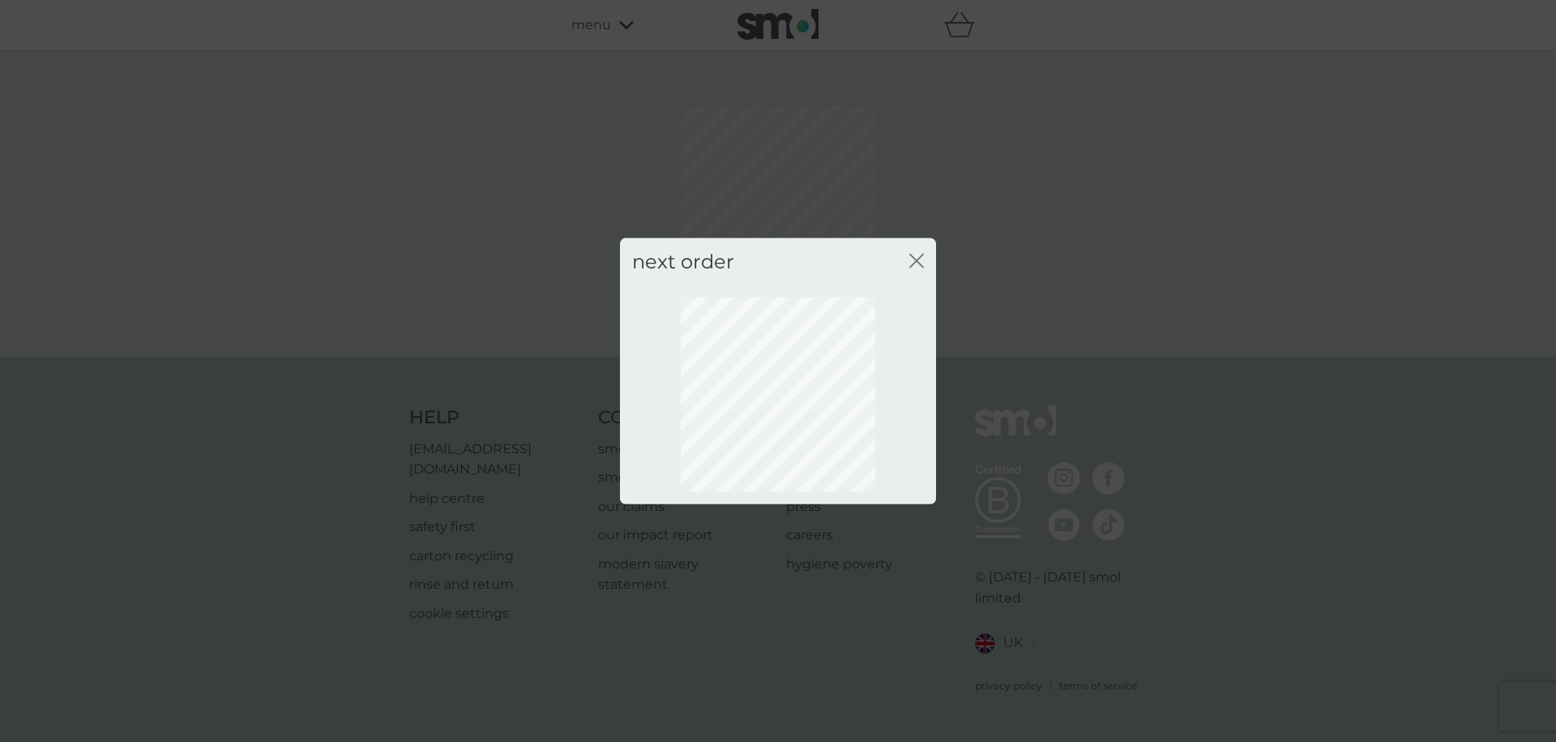
click at [912, 263] on icon "close" at bounding box center [916, 260] width 15 height 15
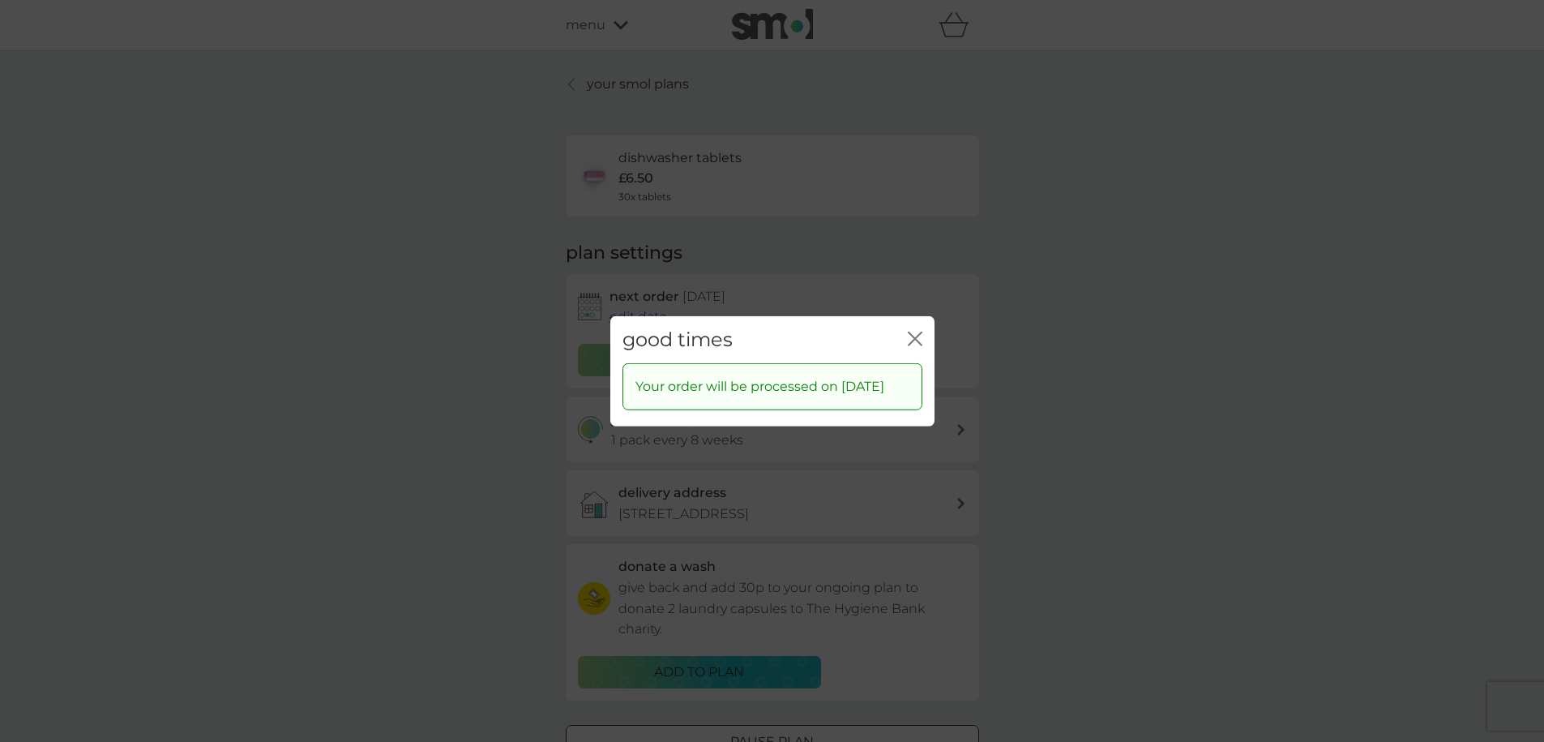
click at [914, 331] on icon "close" at bounding box center [915, 338] width 15 height 15
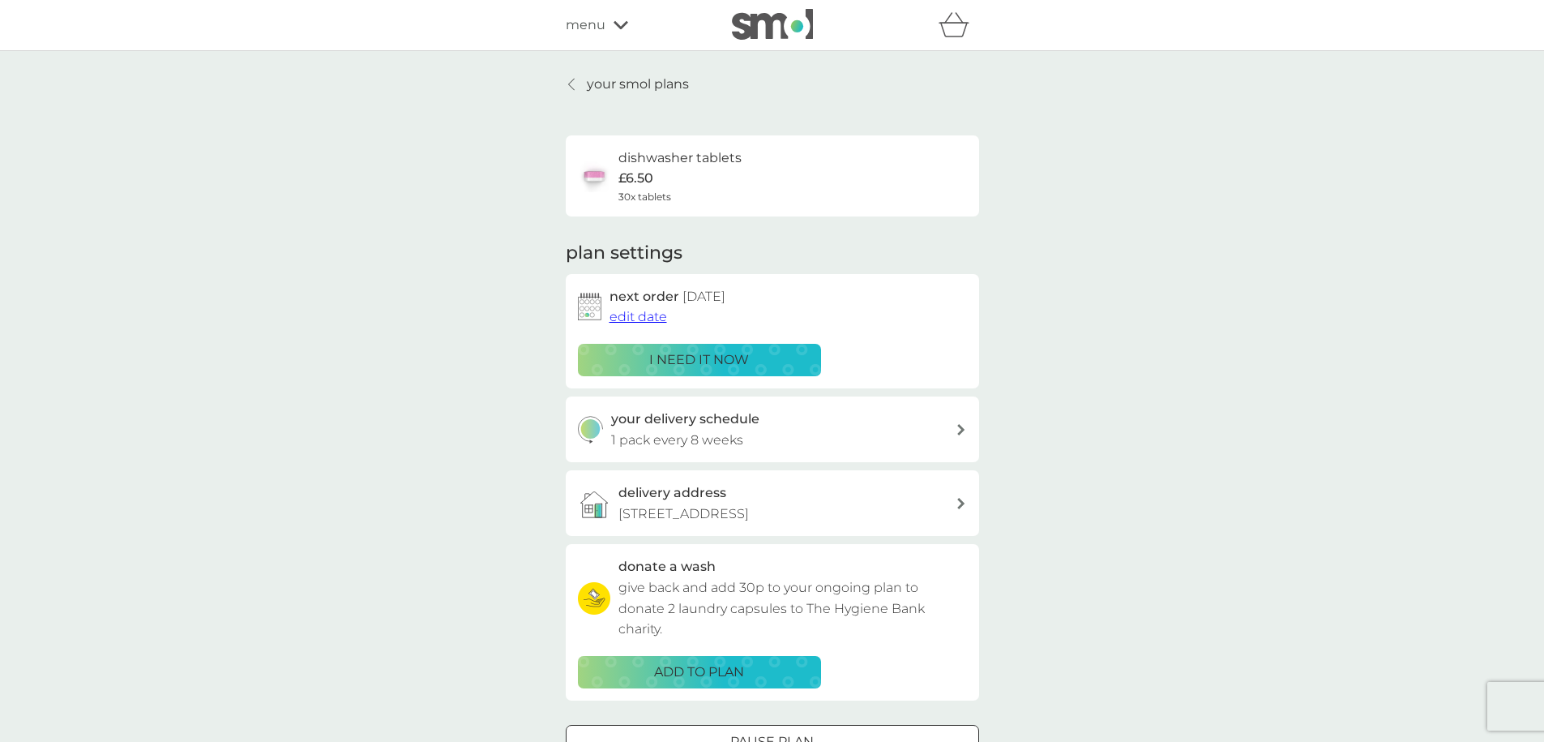
click at [605, 84] on p "your smol plans" at bounding box center [638, 84] width 102 height 21
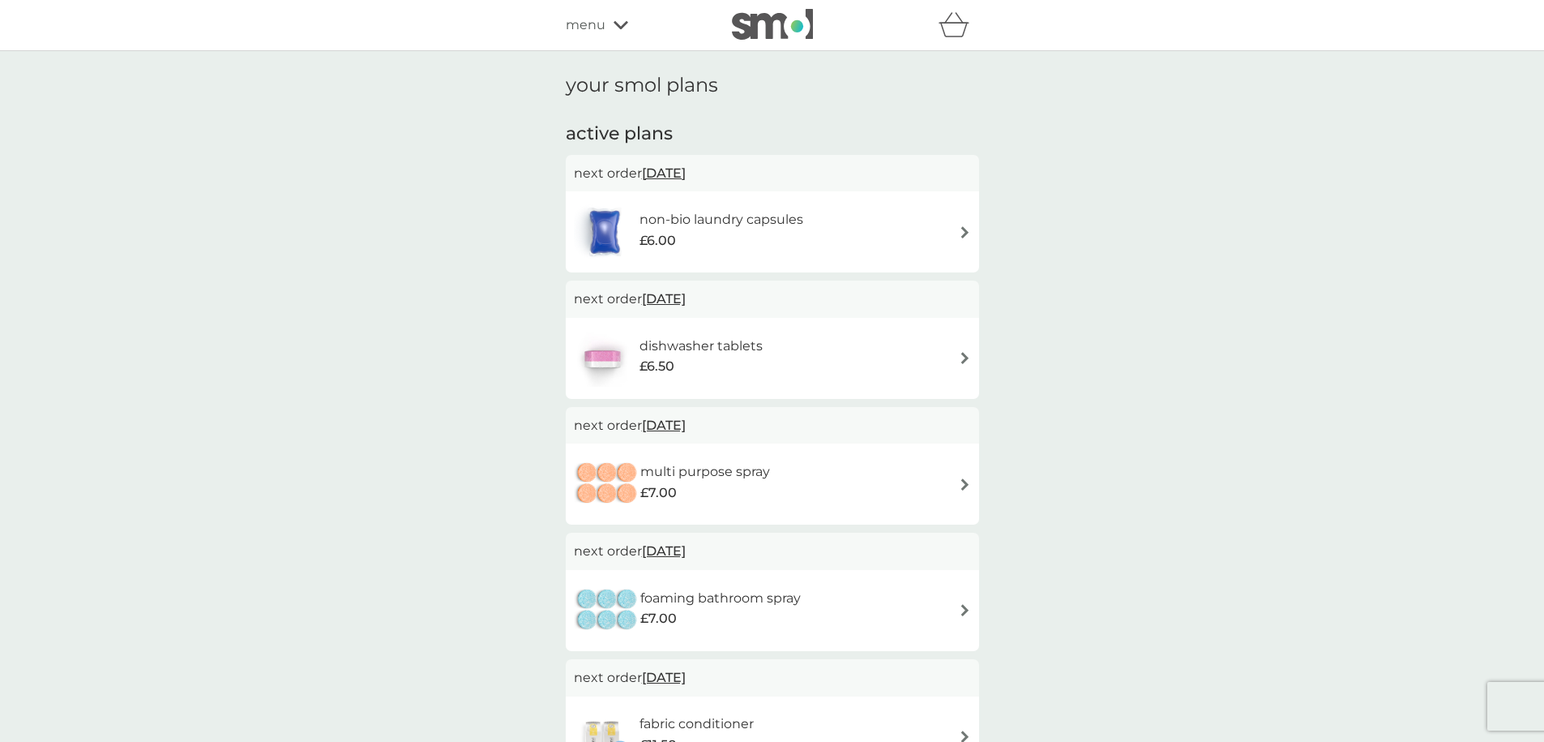
click at [862, 488] on div "multi purpose spray £7.00" at bounding box center [772, 483] width 397 height 57
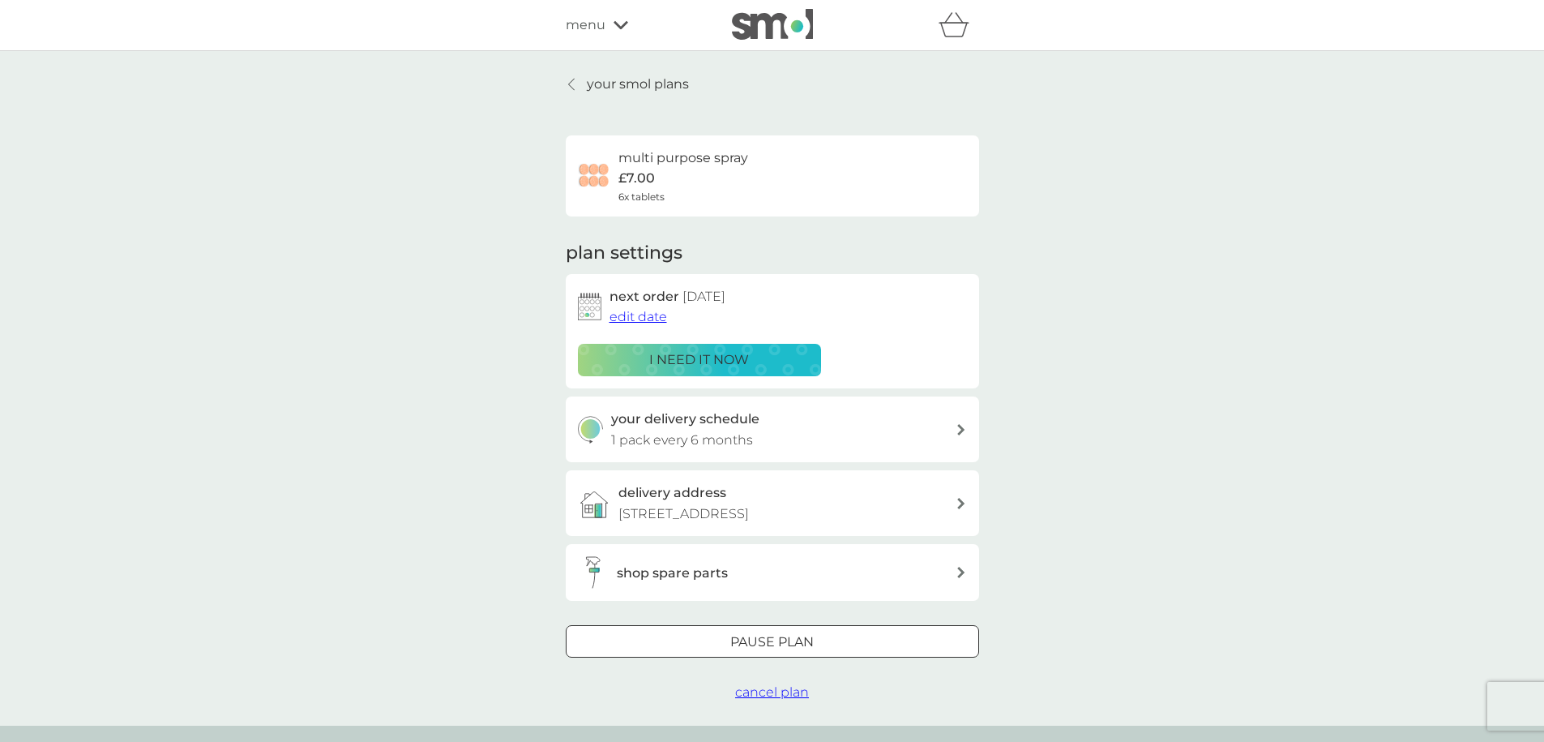
click at [960, 426] on icon at bounding box center [961, 429] width 8 height 11
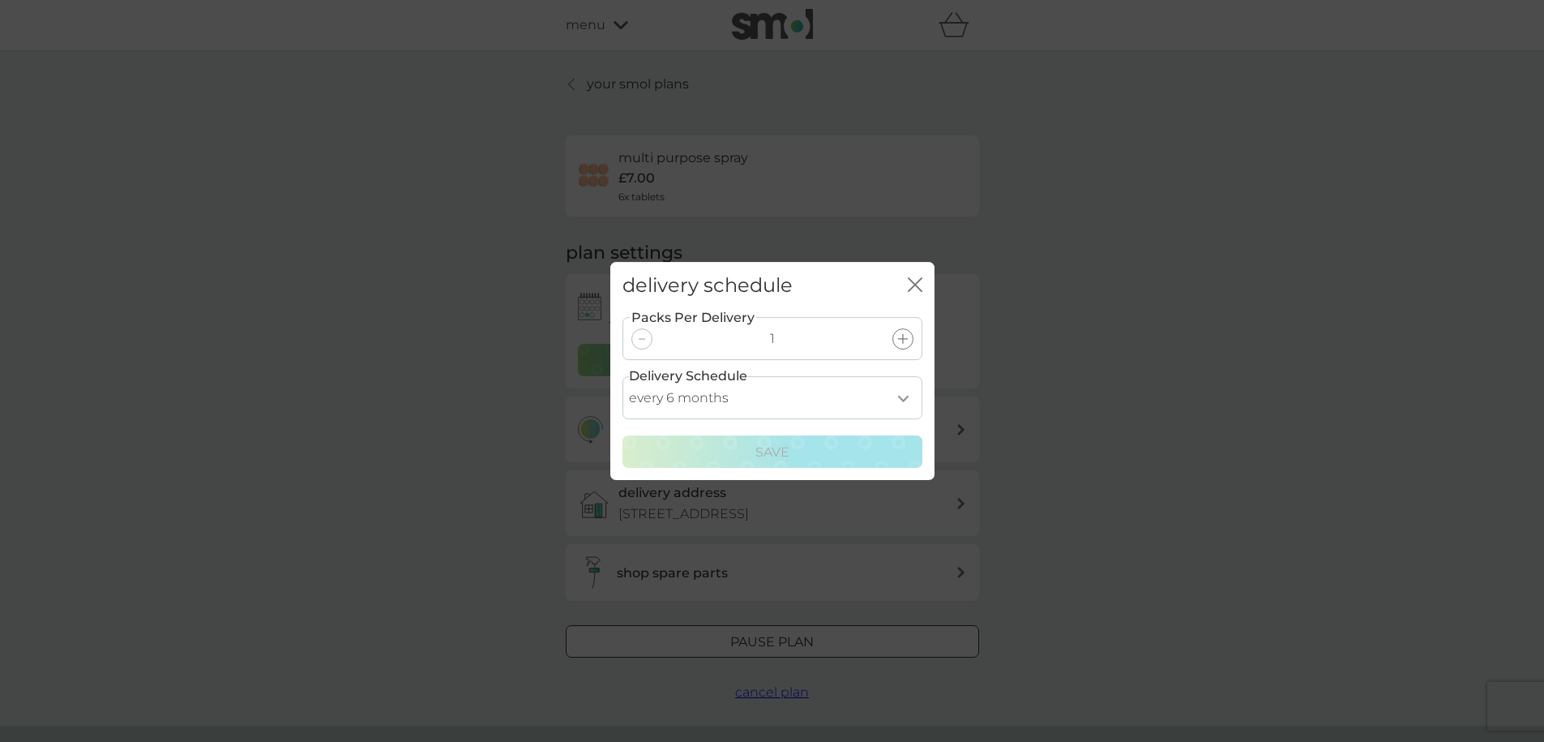
click at [895, 398] on select "every 1 month every 2 months every 3 months every 4 months every 5 months every…" at bounding box center [772, 397] width 300 height 43
select select "8"
click at [622, 376] on select "every 1 month every 2 months every 3 months every 4 months every 5 months every…" at bounding box center [772, 397] width 300 height 43
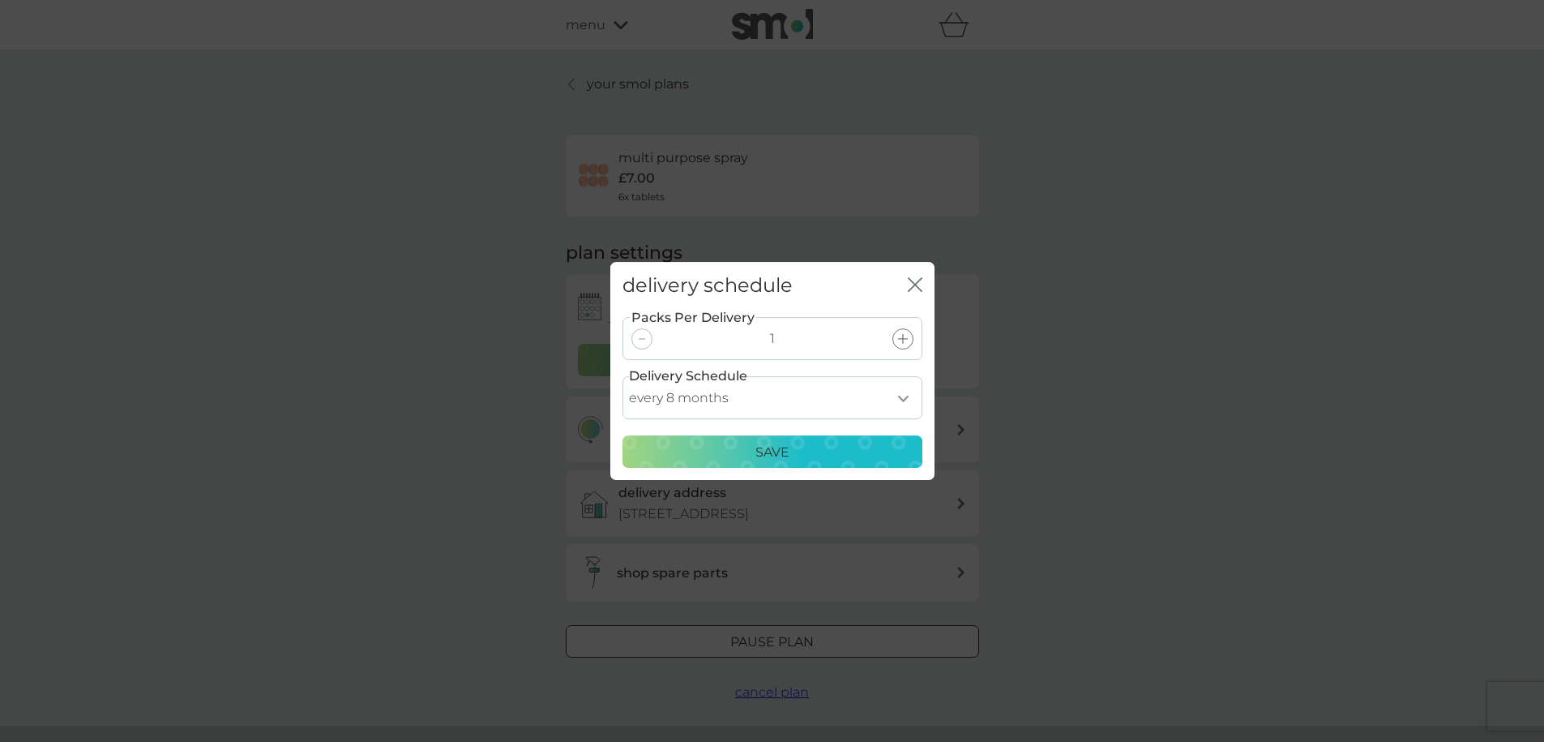
click at [813, 452] on div "Save" at bounding box center [772, 452] width 279 height 21
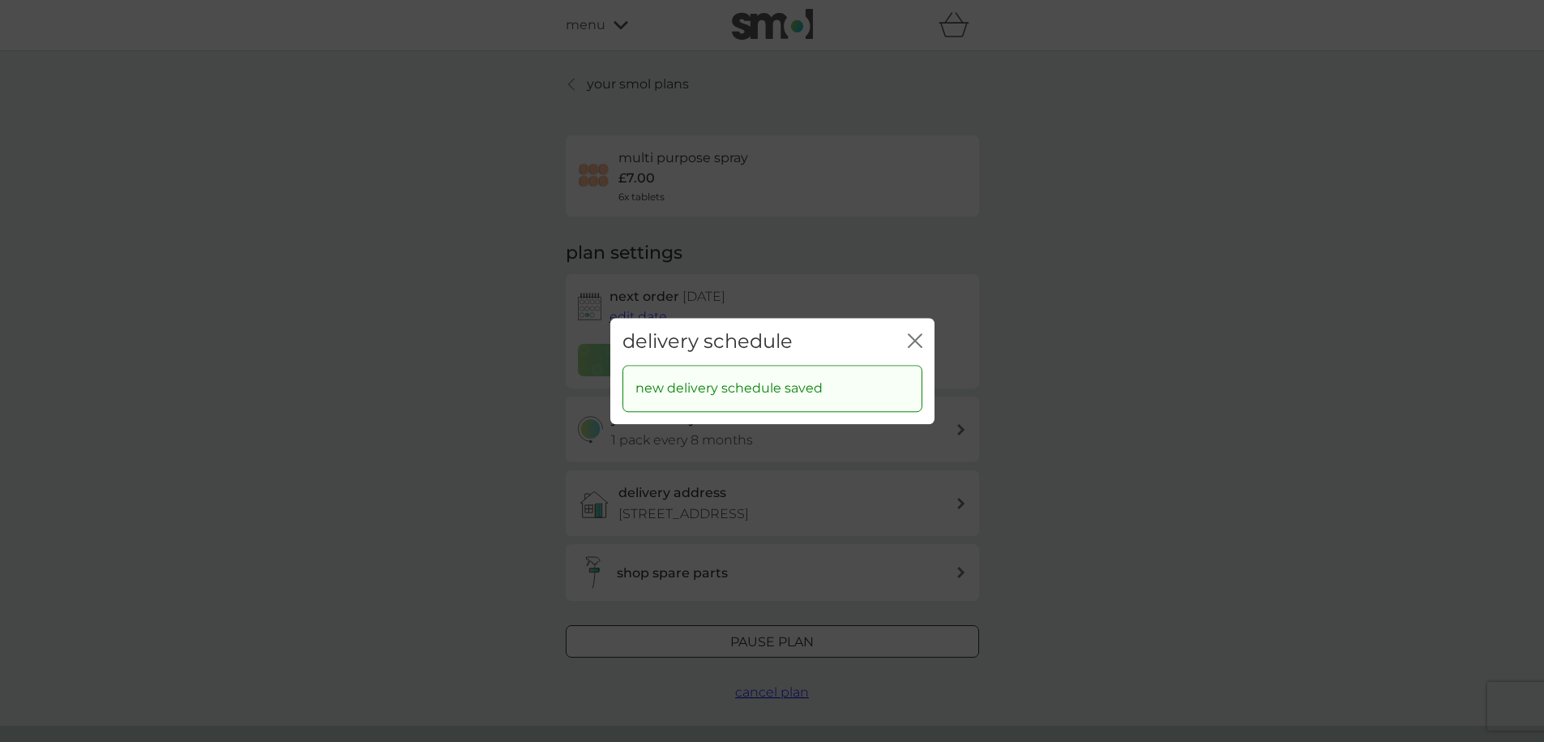
click at [908, 339] on icon "close" at bounding box center [915, 340] width 15 height 15
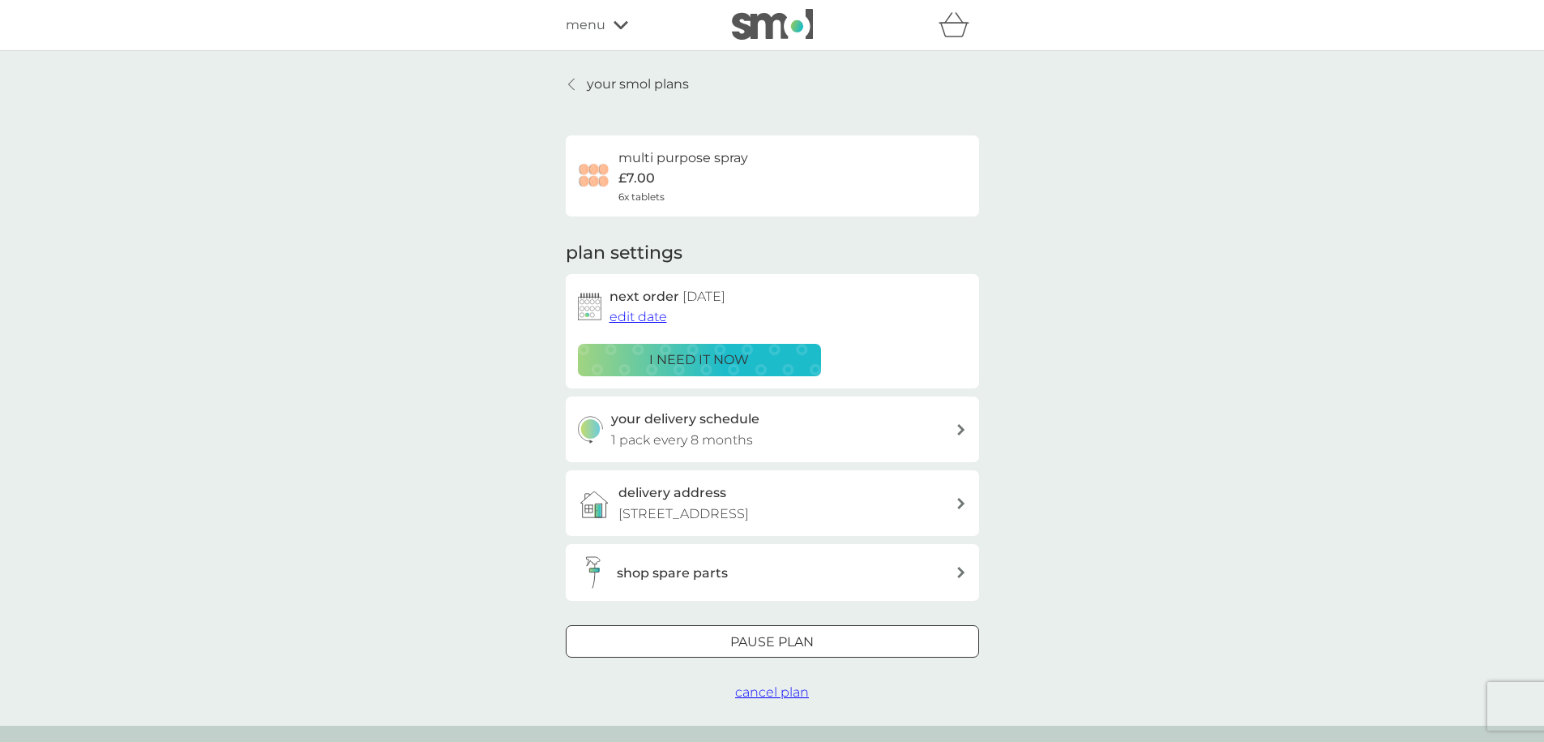
click at [626, 318] on span "edit date" at bounding box center [638, 316] width 58 height 15
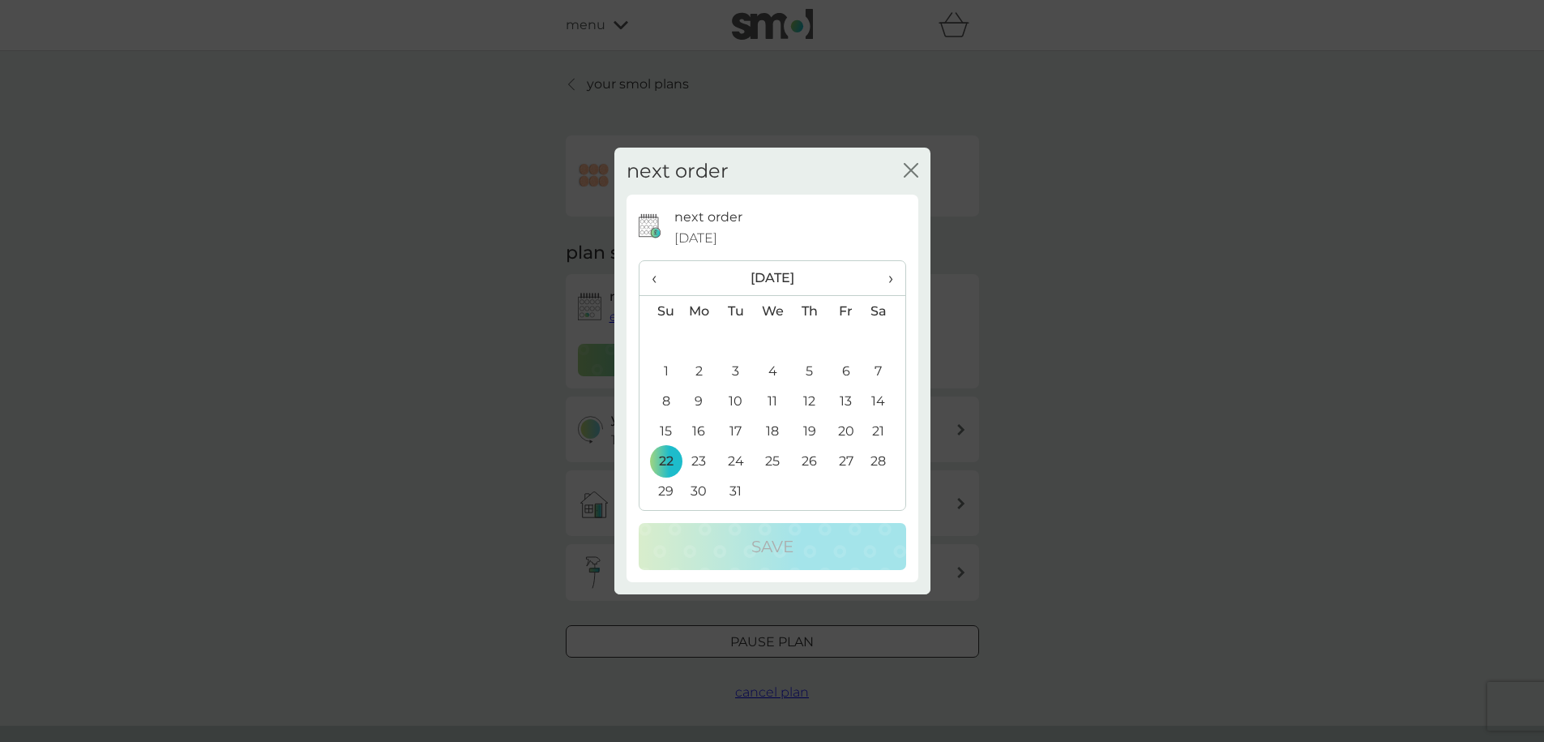
click at [891, 279] on span "›" at bounding box center [884, 278] width 16 height 34
click at [775, 371] on td "10" at bounding box center [772, 371] width 37 height 30
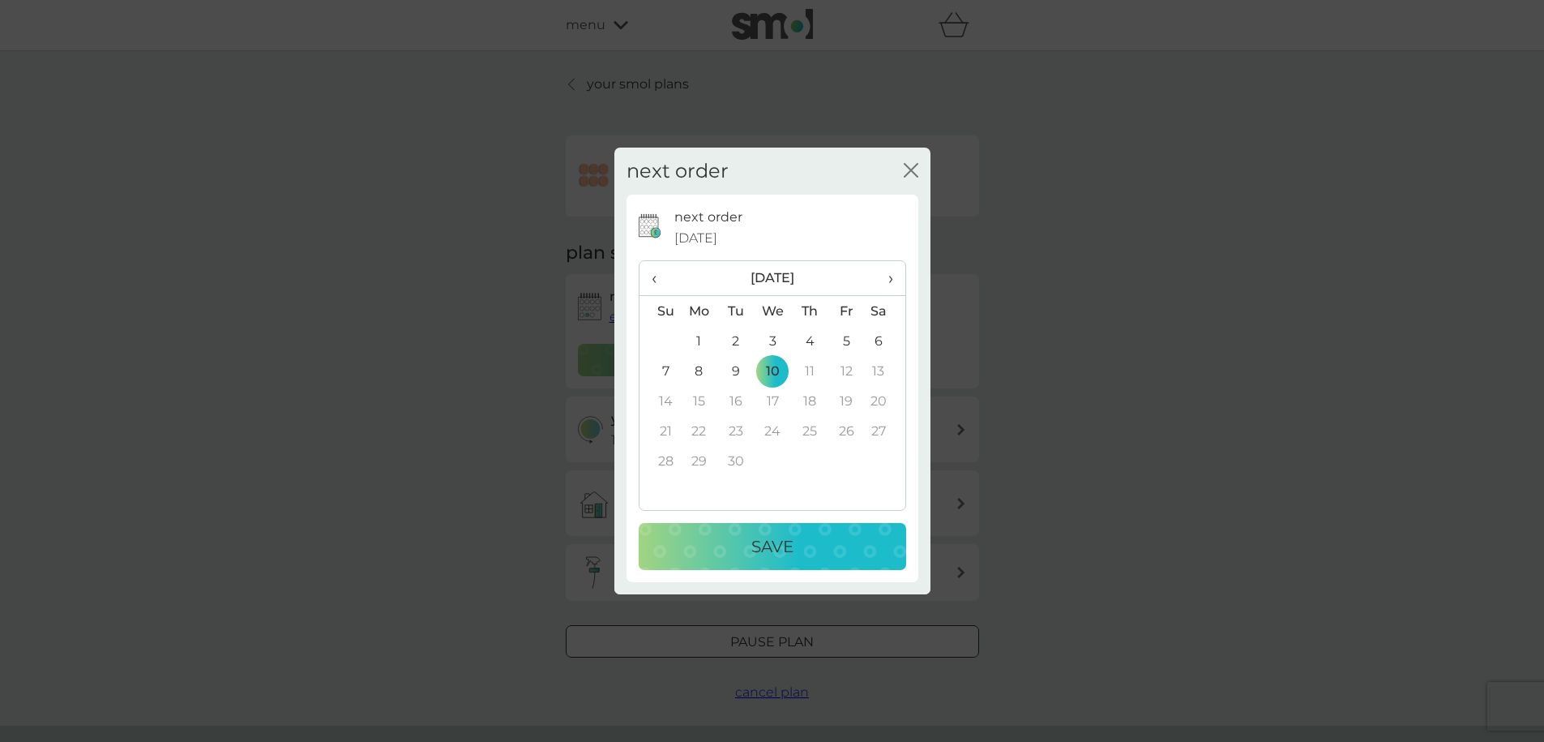
click at [819, 541] on div "Save" at bounding box center [772, 546] width 235 height 26
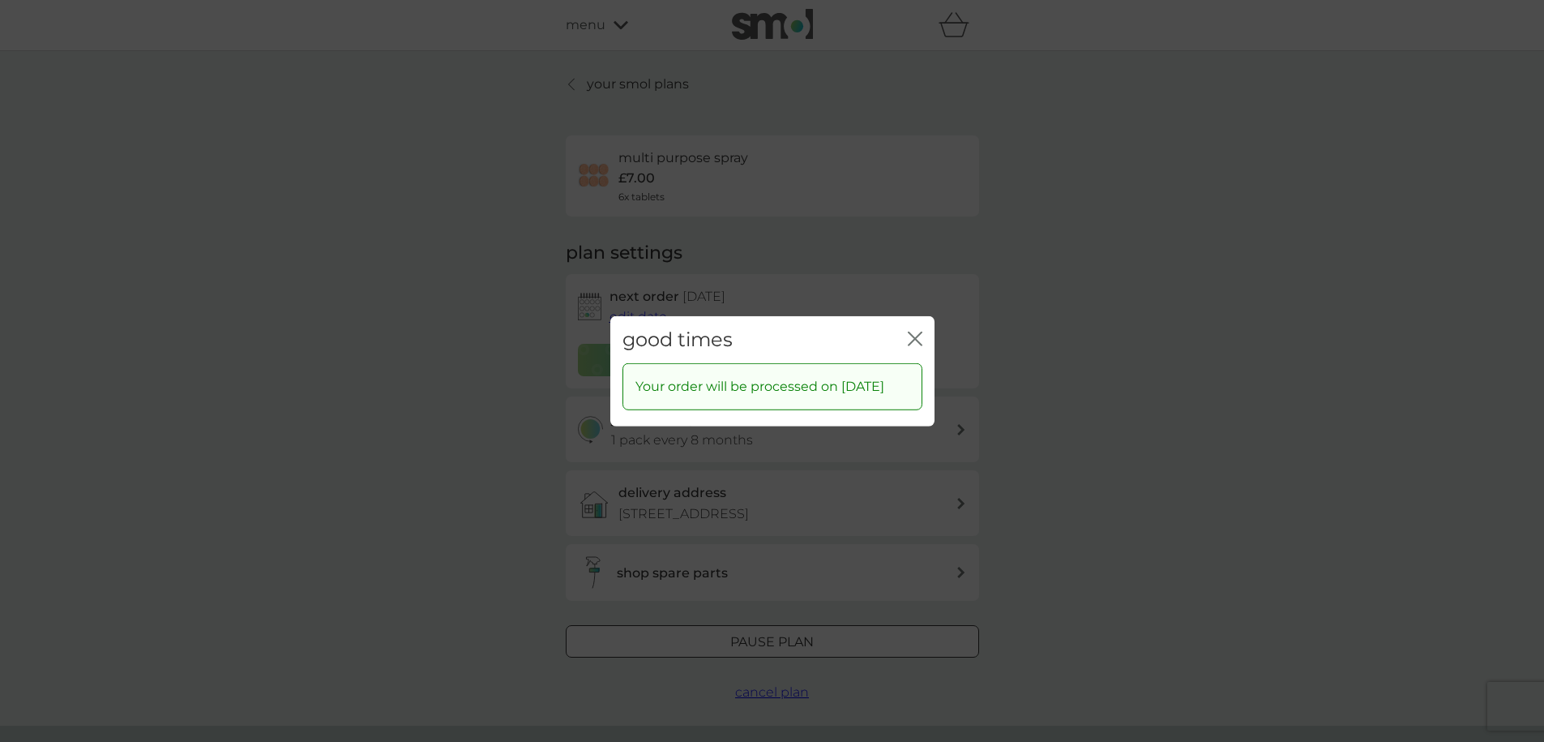
click at [916, 331] on icon "close" at bounding box center [918, 337] width 6 height 13
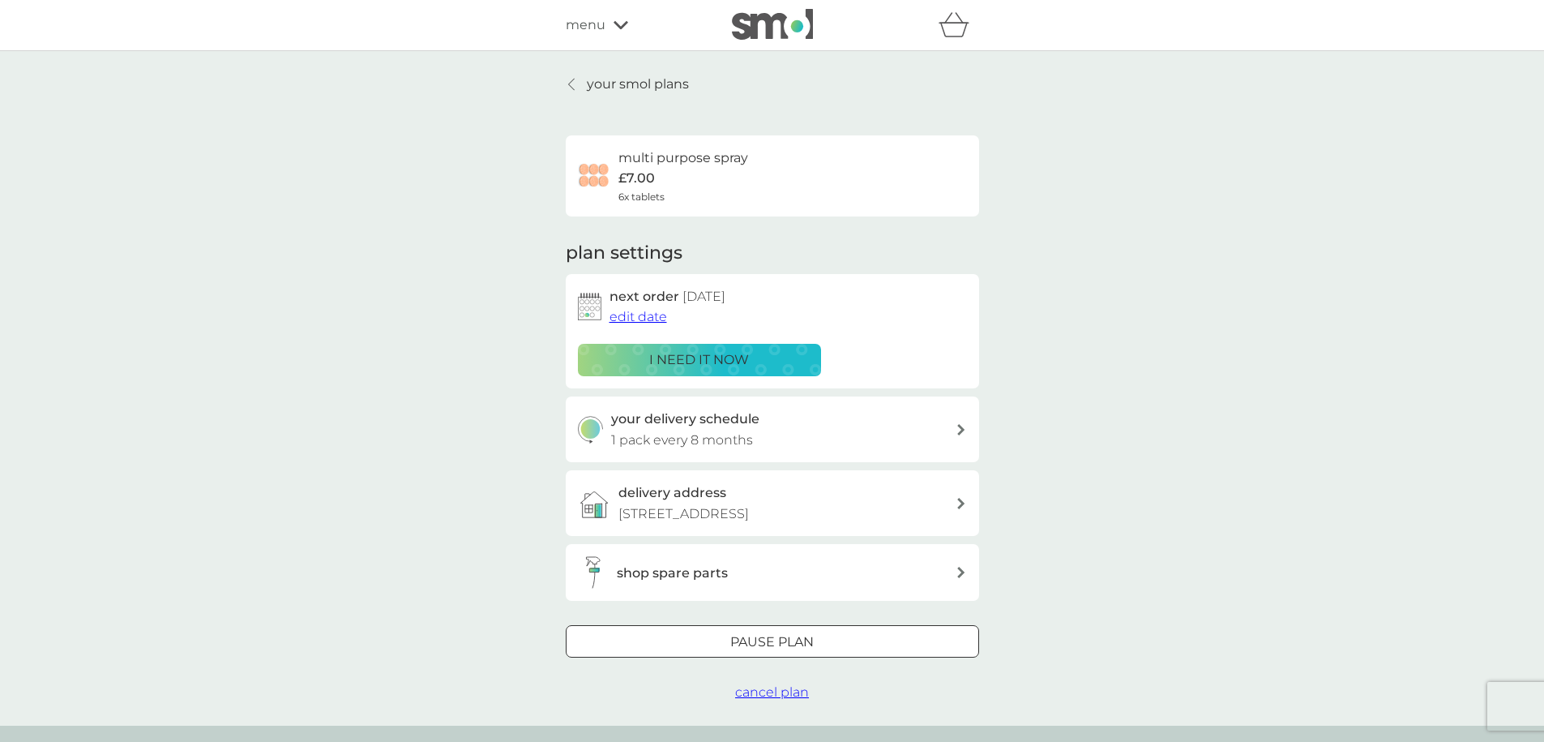
click at [770, 635] on div at bounding box center [772, 642] width 58 height 17
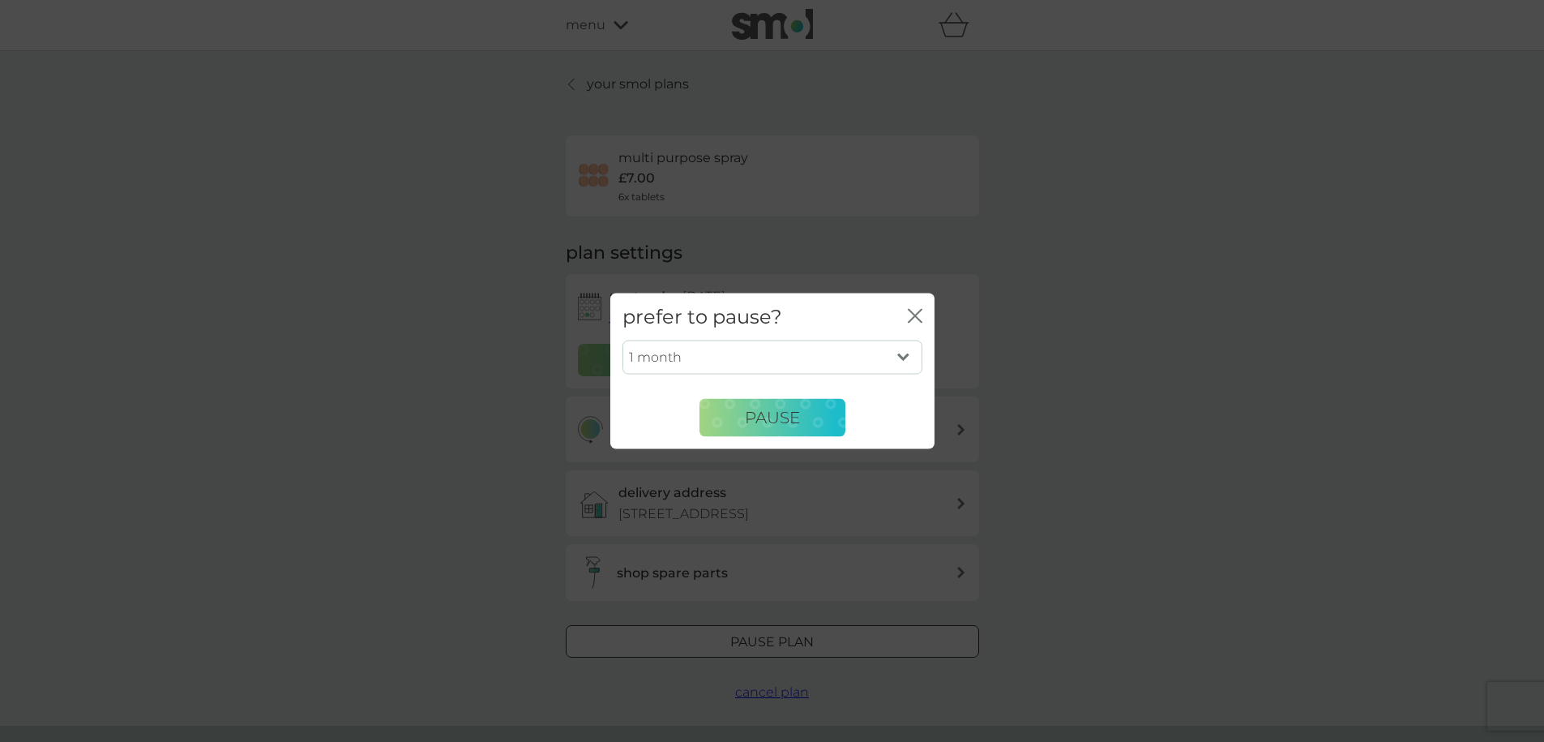
click at [854, 343] on select "1 month 2 months 3 months 4 months 5 months 6 months" at bounding box center [772, 357] width 300 height 34
select select "6"
click at [622, 340] on select "1 month 2 months 3 months 4 months 5 months 6 months" at bounding box center [772, 357] width 300 height 34
click at [751, 417] on span "Pause" at bounding box center [772, 417] width 55 height 19
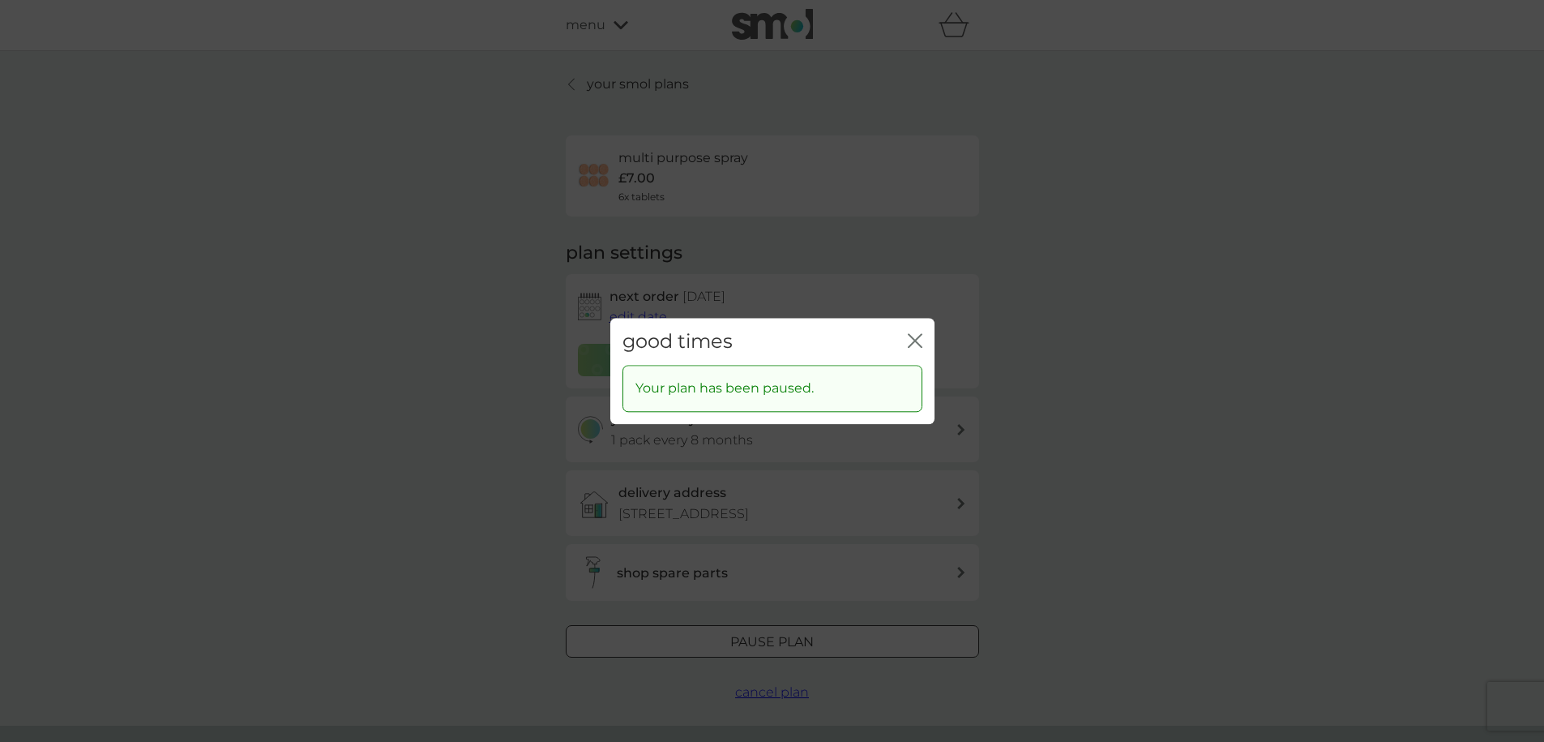
click at [914, 338] on icon "close" at bounding box center [915, 340] width 15 height 15
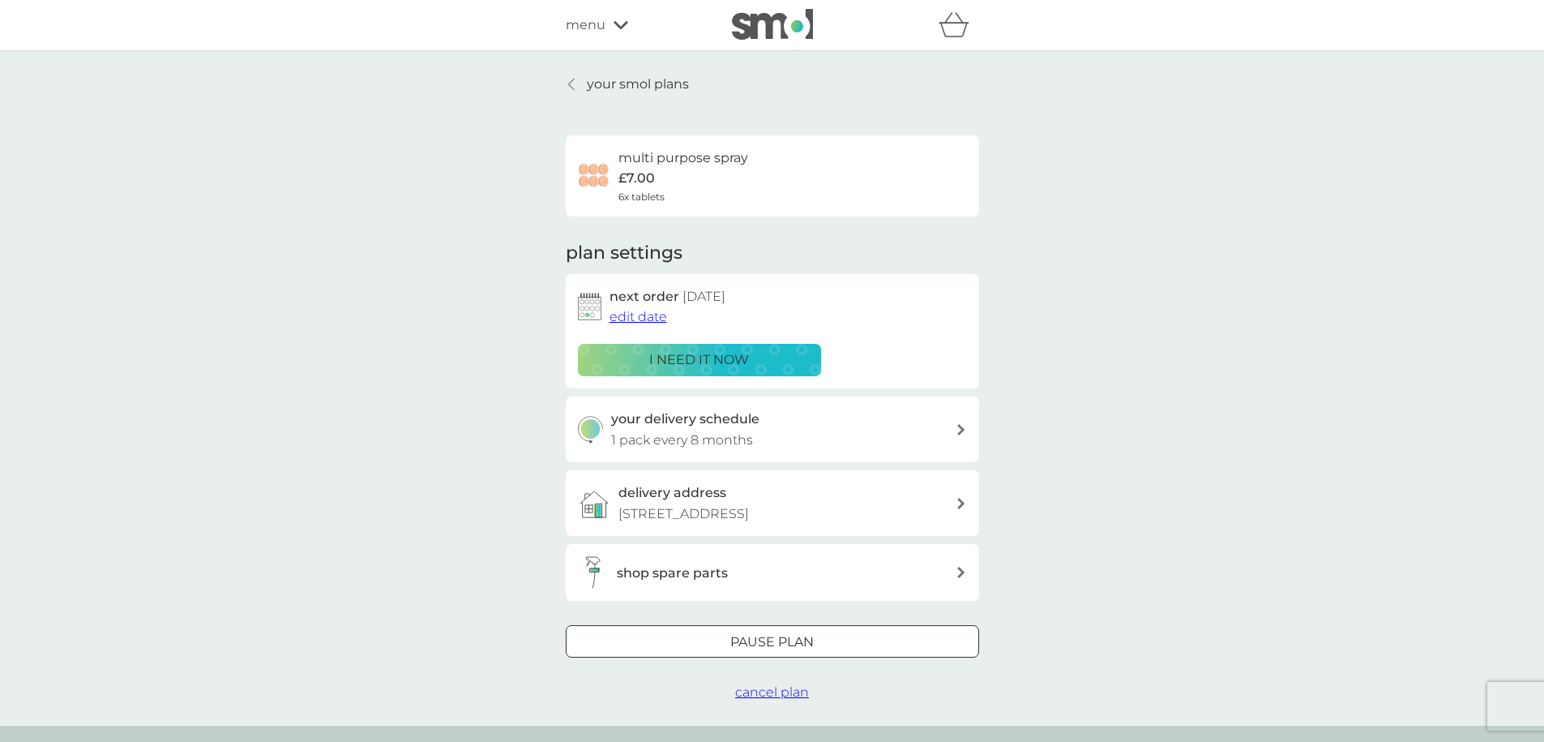
click at [571, 88] on icon at bounding box center [571, 84] width 6 height 13
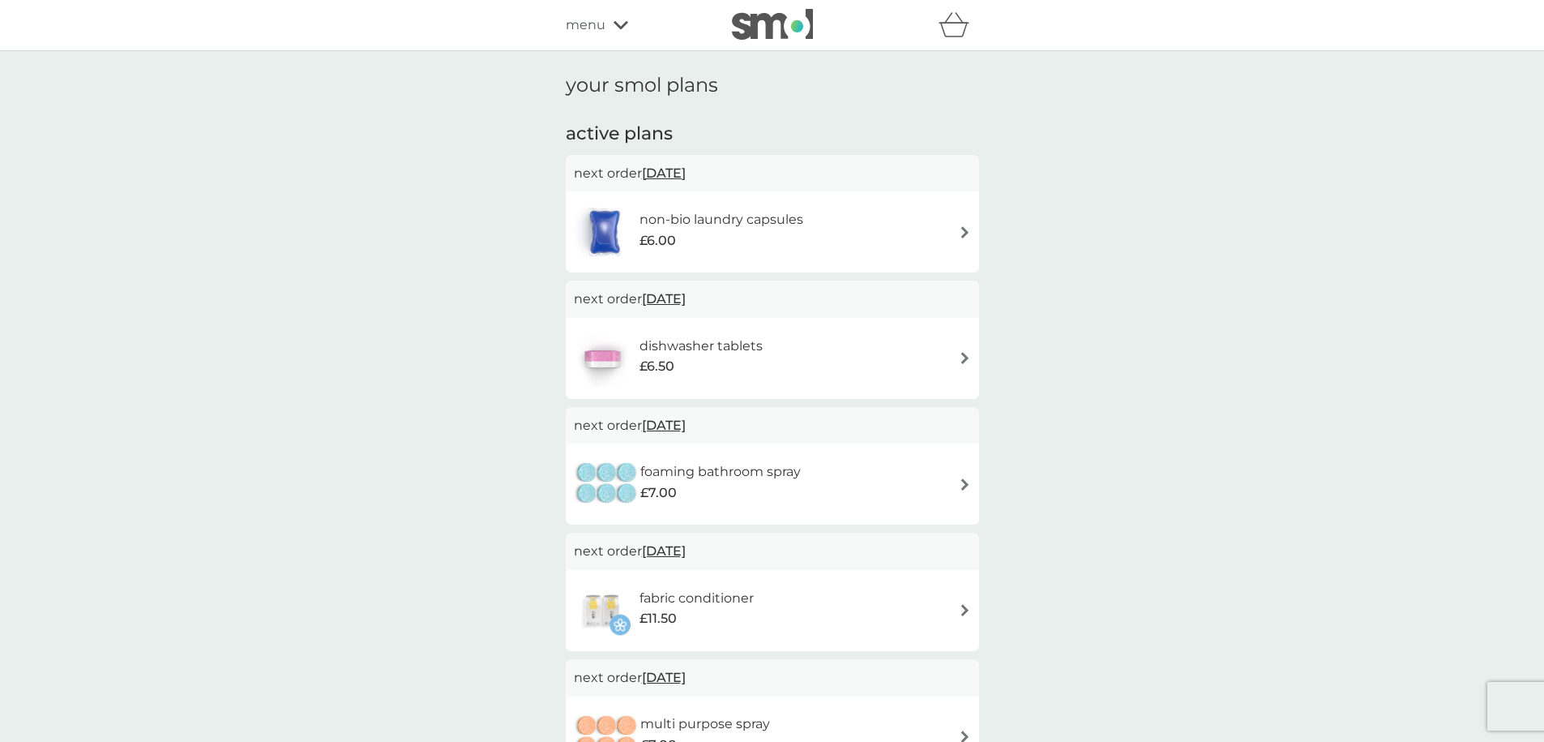
click at [956, 483] on div "foaming bathroom spray £7.00" at bounding box center [772, 483] width 397 height 57
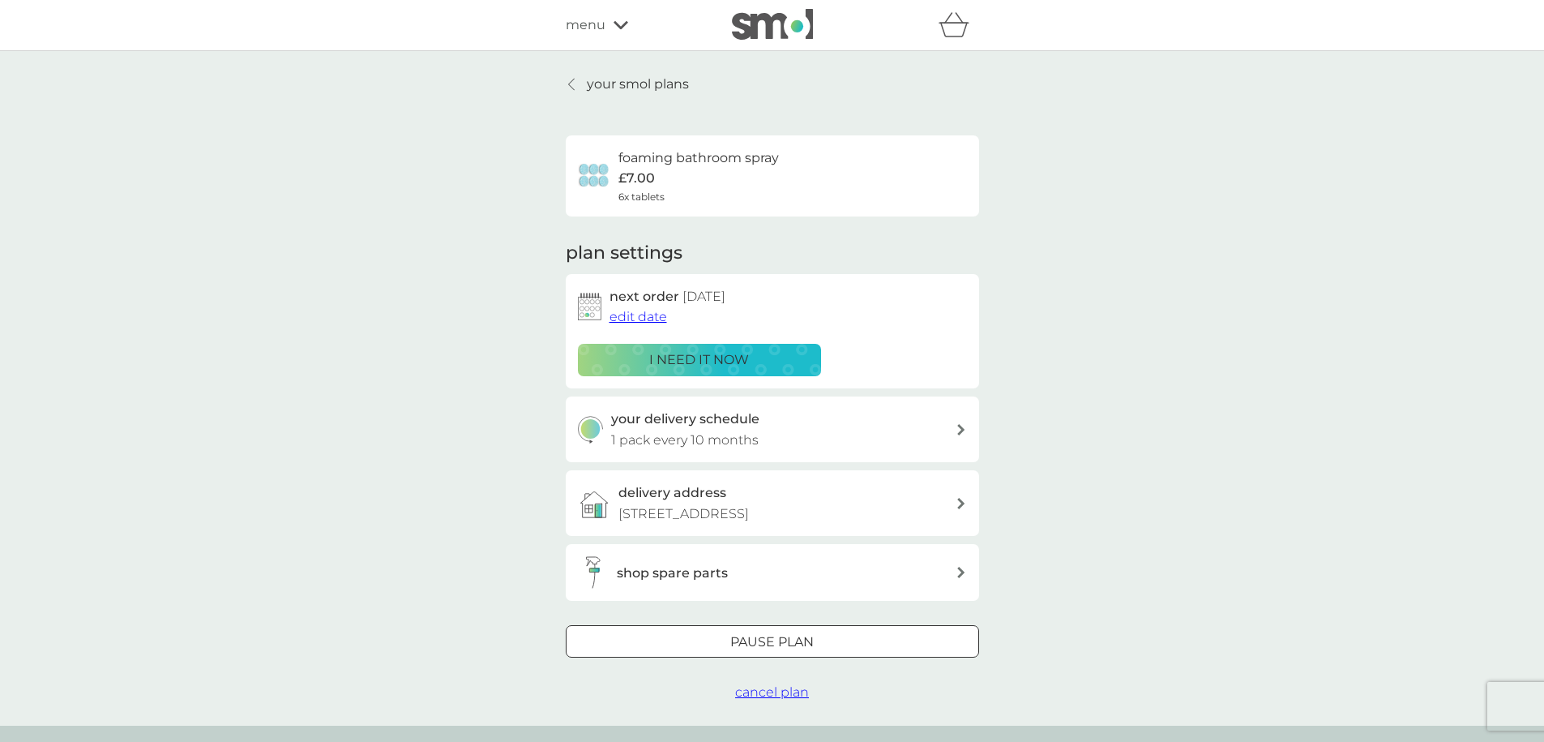
click at [786, 697] on span "cancel plan" at bounding box center [772, 691] width 74 height 15
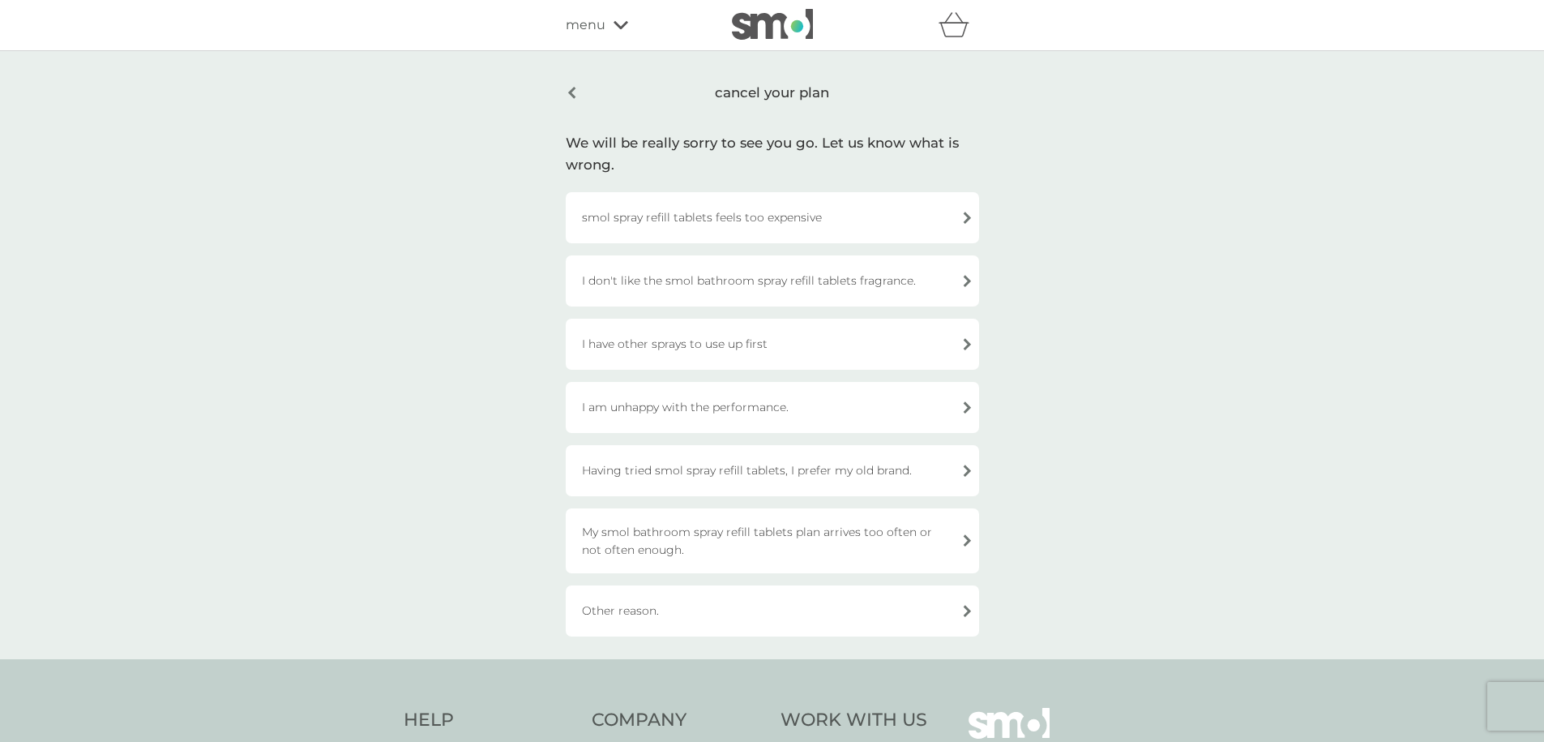
click at [851, 405] on div "I am unhappy with the performance." at bounding box center [772, 407] width 413 height 51
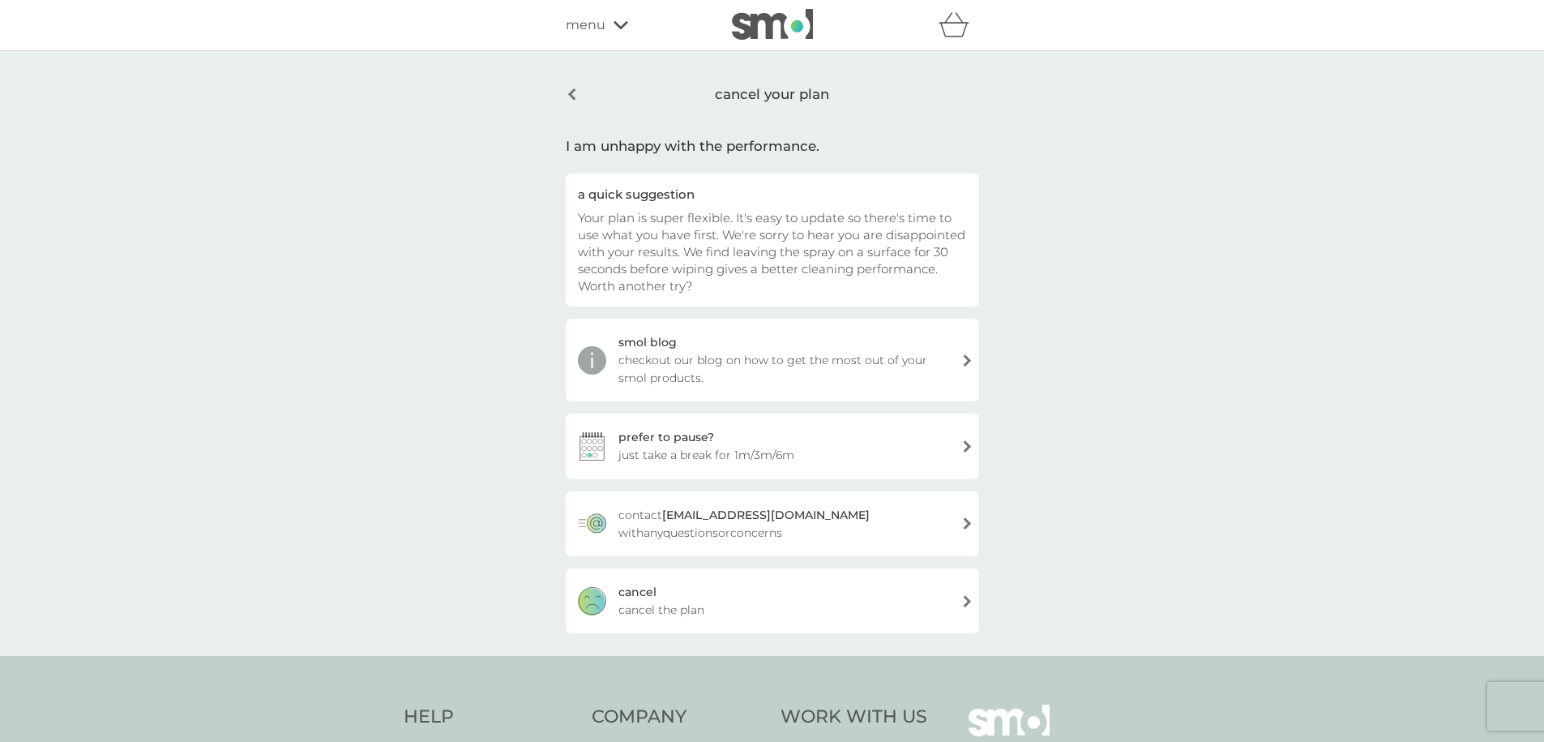
click at [675, 594] on div "cancel cancel the plan" at bounding box center [772, 600] width 413 height 65
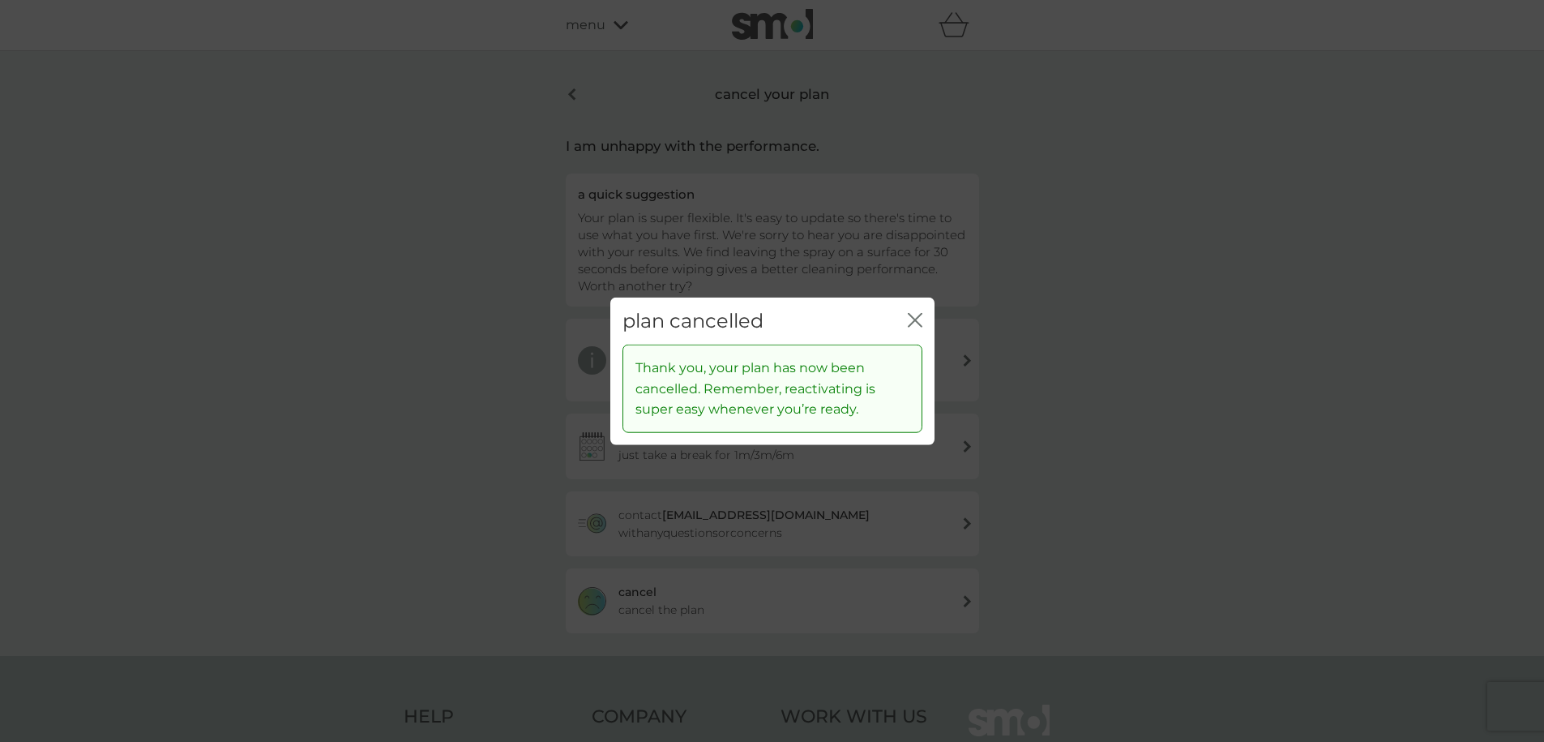
click at [913, 318] on icon "close" at bounding box center [911, 319] width 6 height 13
